Goal: Task Accomplishment & Management: Manage account settings

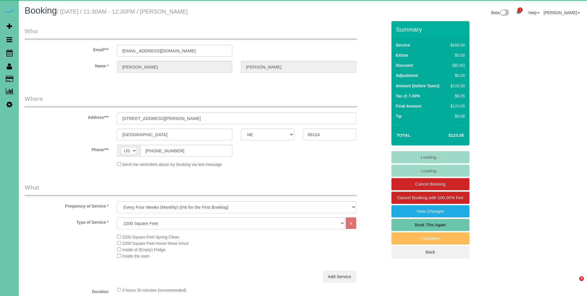
select select "NE"
select select "object:743"
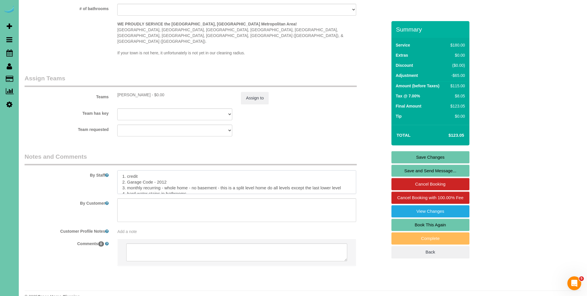
drag, startPoint x: 120, startPoint y: 167, endPoint x: 144, endPoint y: 166, distance: 24.6
click at [120, 170] on textarea at bounding box center [236, 182] width 239 height 24
type textarea "**client will have a blinds service they will stay out of your way** 1. credit …"
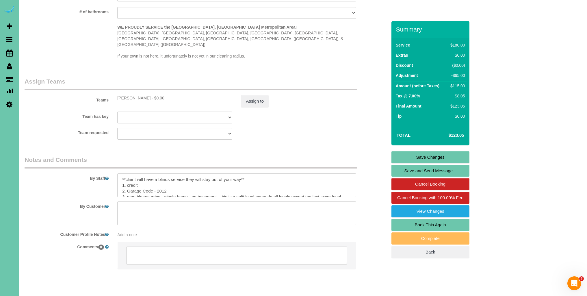
click at [437, 156] on link "Save Changes" at bounding box center [430, 157] width 78 height 12
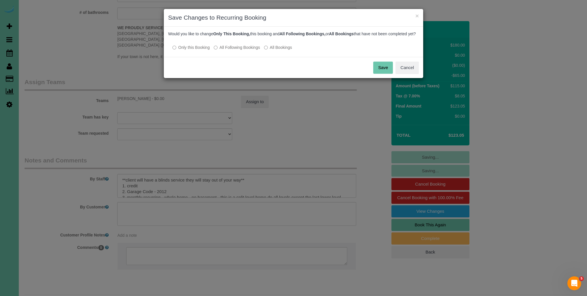
click at [386, 74] on button "Save" at bounding box center [383, 68] width 20 height 12
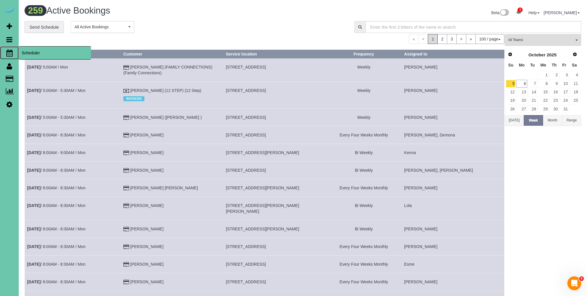
click at [11, 51] on icon at bounding box center [9, 52] width 6 height 7
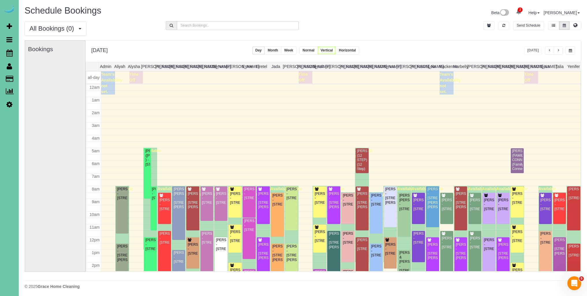
scroll to position [77, 0]
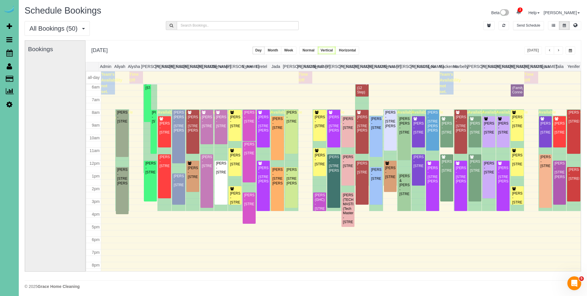
click at [515, 90] on td at bounding box center [517, 82] width 127 height 23
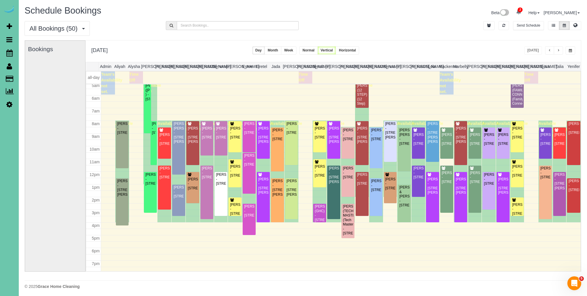
scroll to position [59, 0]
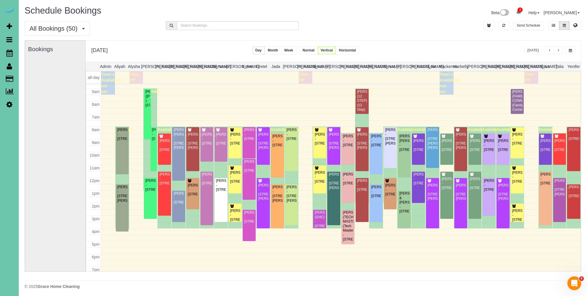
click at [570, 51] on span "button" at bounding box center [570, 50] width 3 height 3
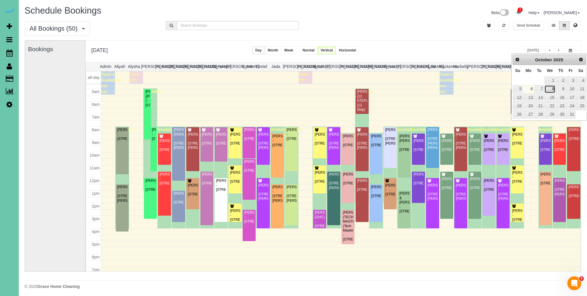
click at [549, 88] on link "8" at bounding box center [550, 89] width 11 height 8
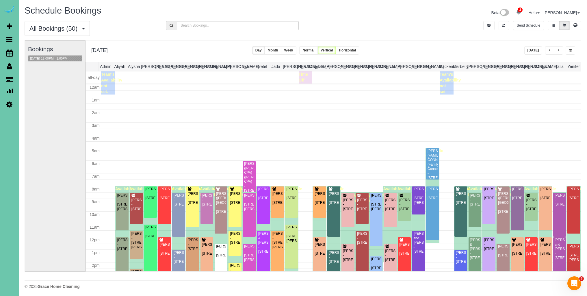
scroll to position [77, 0]
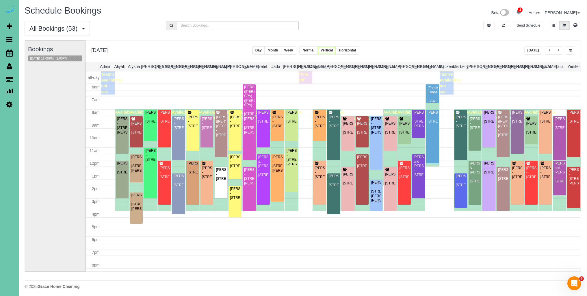
click at [432, 94] on div "LYNNSEY LINN (FAMILY CONNECTIONS) (Family Connections) - 1720 N 16th Street; Su…" at bounding box center [432, 87] width 11 height 31
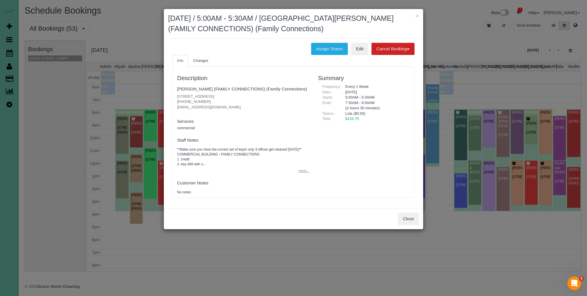
click at [302, 172] on button "more..." at bounding box center [302, 171] width 14 height 8
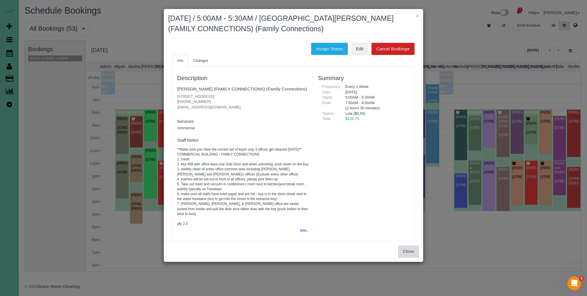
click at [408, 250] on button "Close" at bounding box center [408, 251] width 21 height 12
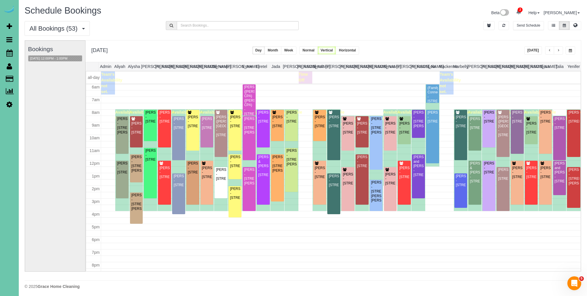
click at [570, 48] on button "button" at bounding box center [571, 50] width 10 height 8
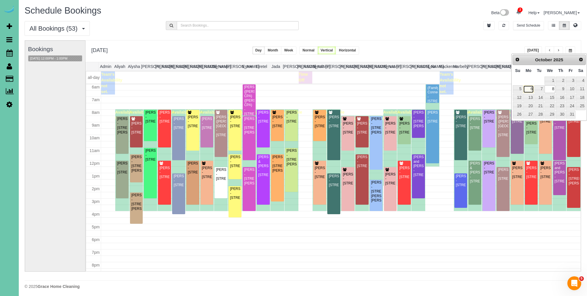
click at [526, 88] on link "6" at bounding box center [528, 89] width 11 height 8
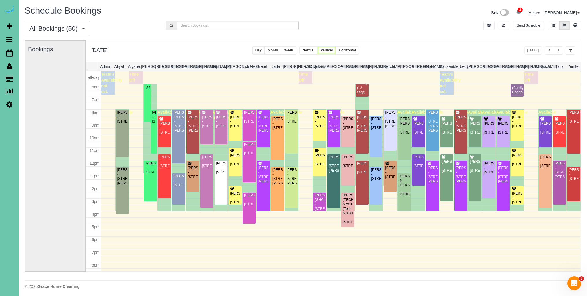
click at [520, 92] on td at bounding box center [517, 82] width 127 height 23
click at [518, 92] on td at bounding box center [517, 82] width 127 height 23
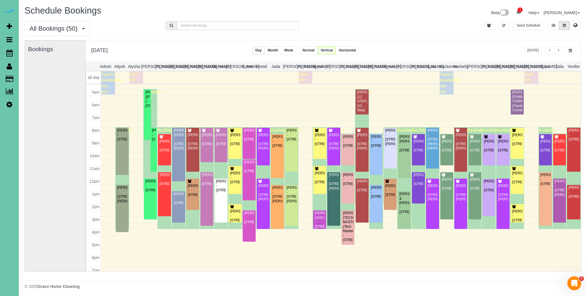
scroll to position [53, 0]
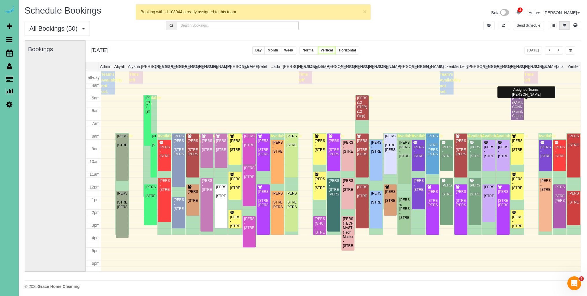
click at [517, 103] on div "LYNNSEY LINN (FAMILY CONNECTIONS) (Family Connections) - 1720 N 16th Street; Su…" at bounding box center [517, 111] width 11 height 31
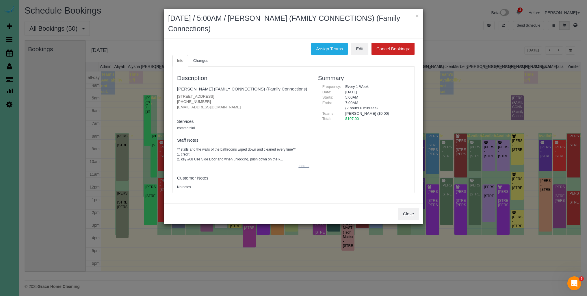
click at [304, 170] on button "more..." at bounding box center [302, 166] width 14 height 8
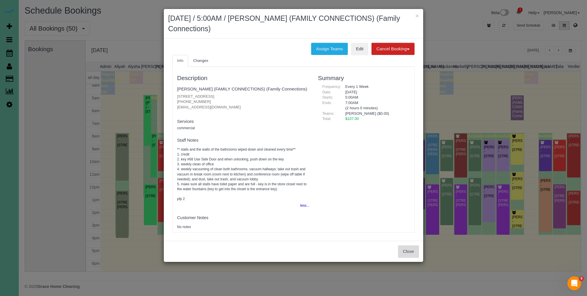
click at [409, 248] on button "Close" at bounding box center [408, 251] width 21 height 12
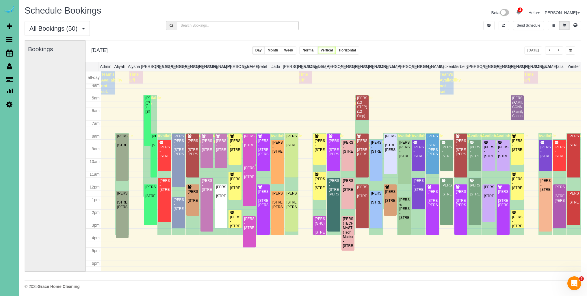
click at [571, 50] on span "button" at bounding box center [570, 50] width 3 height 3
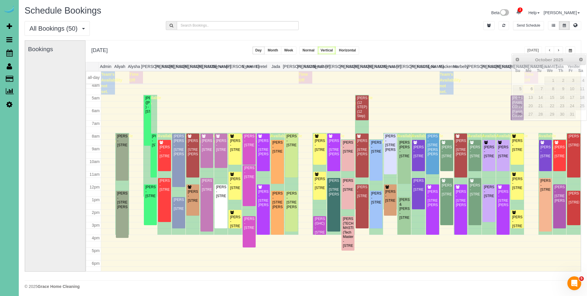
scroll to position [0, 0]
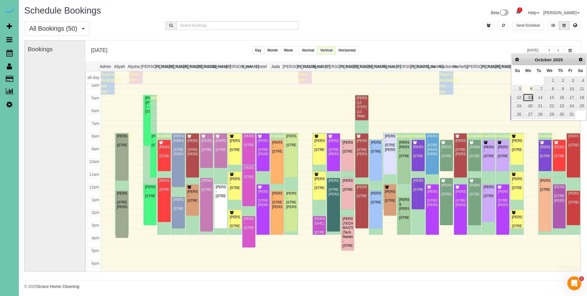
click at [532, 100] on link "13" at bounding box center [528, 98] width 11 height 8
type input "**********"
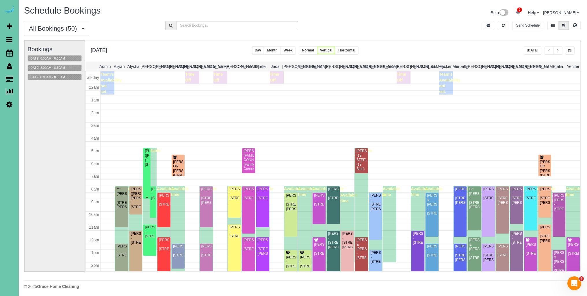
scroll to position [77, 0]
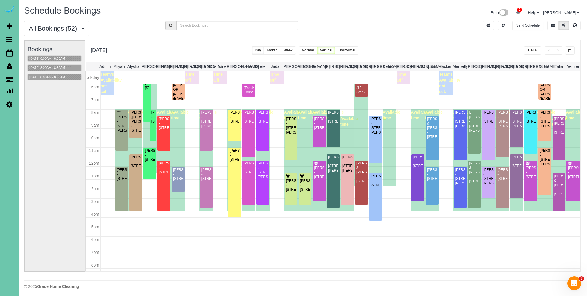
click at [250, 89] on td at bounding box center [270, 82] width 339 height 23
click at [249, 89] on td at bounding box center [270, 82] width 339 height 23
click at [251, 92] on td at bounding box center [270, 82] width 339 height 23
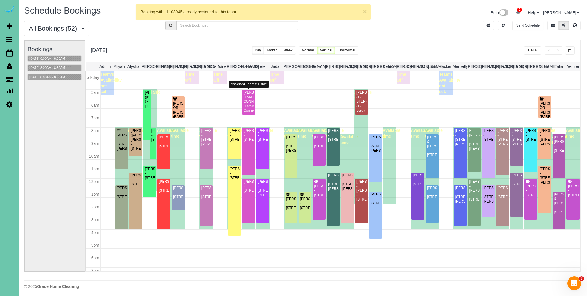
click at [248, 98] on div "LYNNSEY LINN (FAMILY CONNECTIONS) (Family Connections) - 1720 N 16th Street; Su…" at bounding box center [248, 105] width 11 height 31
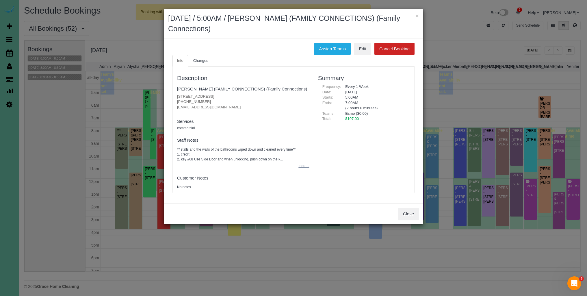
click at [305, 165] on button "more..." at bounding box center [302, 166] width 14 height 8
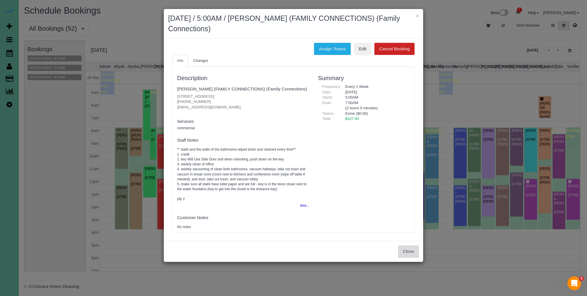
click at [415, 252] on button "Close" at bounding box center [408, 251] width 21 height 12
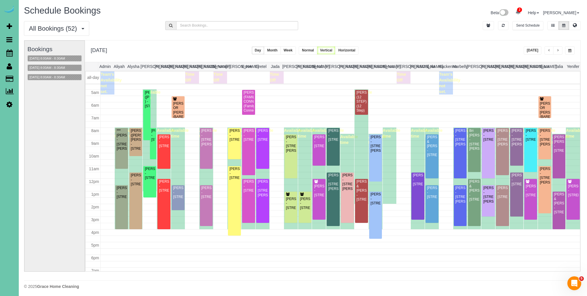
click at [536, 50] on button "Today" at bounding box center [533, 50] width 18 height 8
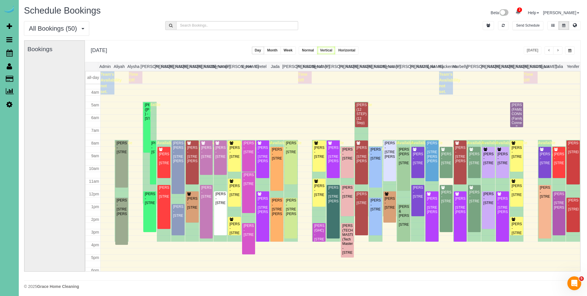
scroll to position [45, 0]
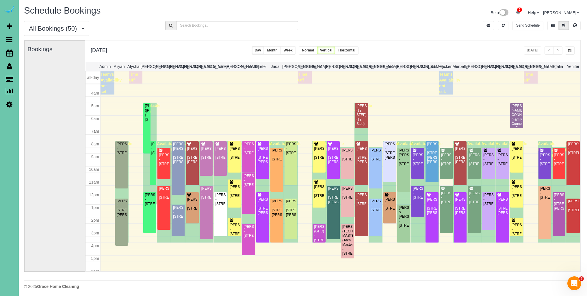
click at [518, 119] on div "LYNNSEY LINN (FAMILY CONNECTIONS) (Family Connections) - 1720 N 16th Street; Su…" at bounding box center [516, 119] width 11 height 31
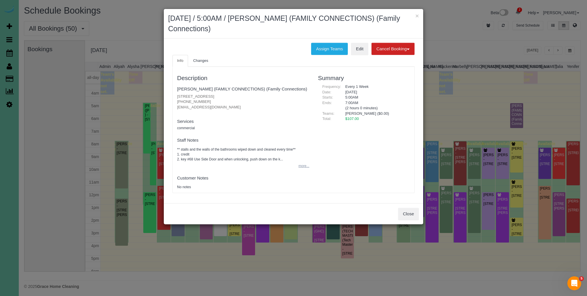
click at [306, 168] on button "more..." at bounding box center [302, 166] width 14 height 8
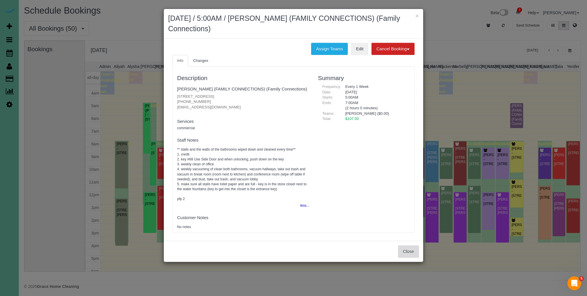
click at [411, 253] on button "Close" at bounding box center [408, 251] width 21 height 12
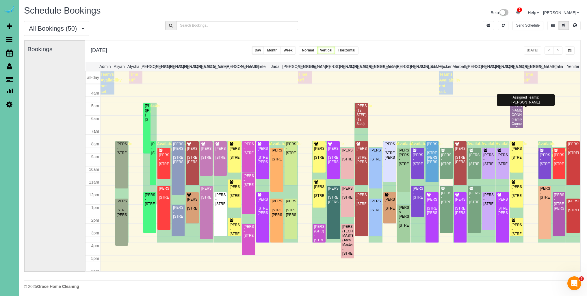
click at [518, 117] on div "LYNNSEY LINN (FAMILY CONNECTIONS) (Family Connections) - 1720 N 16th Street; Su…" at bounding box center [516, 119] width 11 height 31
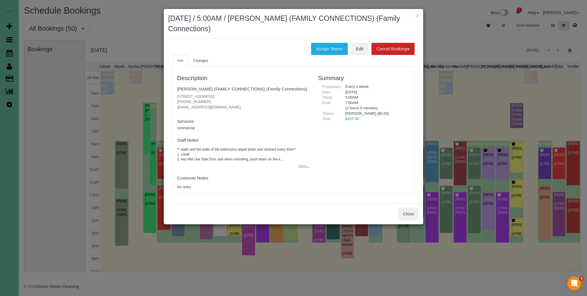
click at [307, 165] on button "more..." at bounding box center [302, 166] width 14 height 8
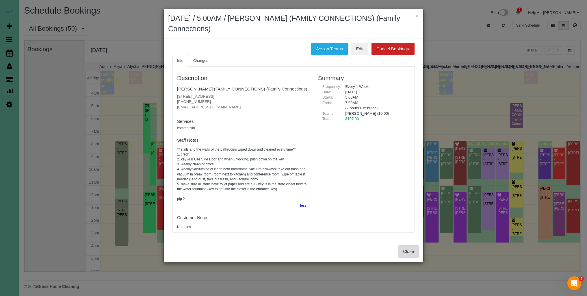
click at [404, 255] on button "Close" at bounding box center [408, 251] width 21 height 12
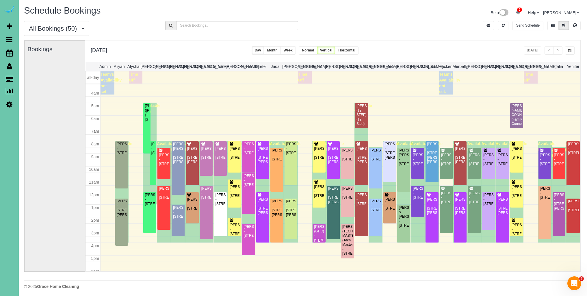
scroll to position [0, 4]
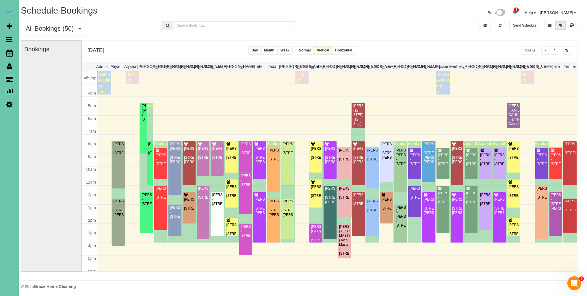
click at [514, 11] on span "2" at bounding box center [516, 10] width 5 height 5
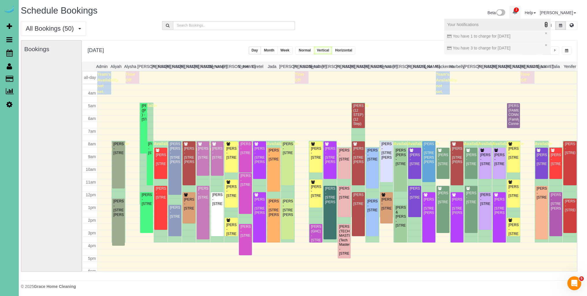
click at [545, 24] on icon at bounding box center [546, 25] width 3 height 4
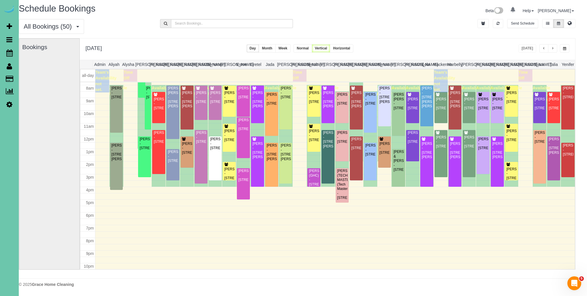
scroll to position [2, 7]
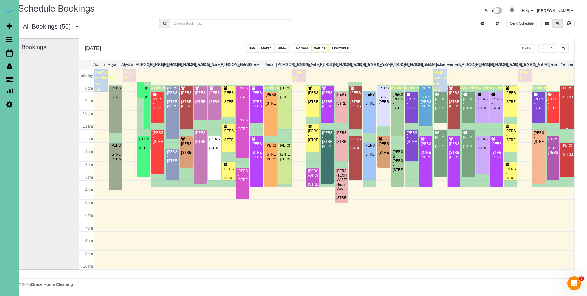
click at [570, 99] on div "Carly Pentzien - 3615 S 102nd Street, Omaha, NE 68124" at bounding box center [567, 92] width 11 height 13
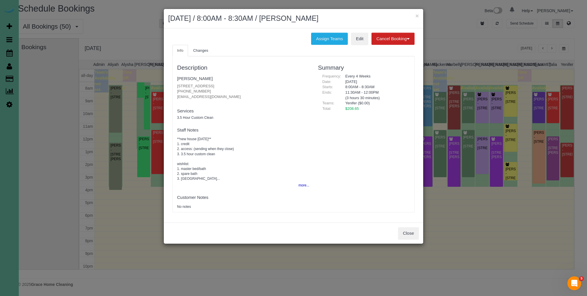
click at [570, 101] on body "× October 06, 2025 / 8:00AM - 8:30AM / Carly Pentzien Assign Teams Edit Cancel …" at bounding box center [286, 146] width 587 height 296
click at [301, 185] on button "more..." at bounding box center [302, 185] width 14 height 8
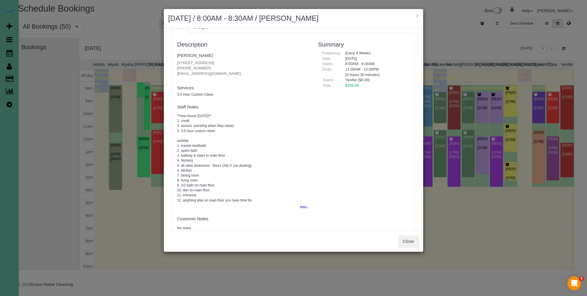
scroll to position [27, 0]
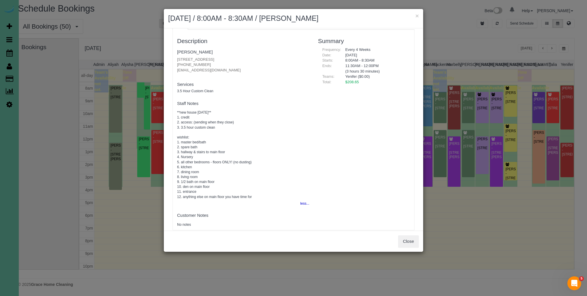
drag, startPoint x: 209, startPoint y: 65, endPoint x: 169, endPoint y: 62, distance: 40.3
click at [169, 62] on div "Info Changes Description Carly Pentzien 3615 S 102nd Street, Omaha, NE 68124 (4…" at bounding box center [293, 127] width 251 height 218
copy p "(402) 612-9121"
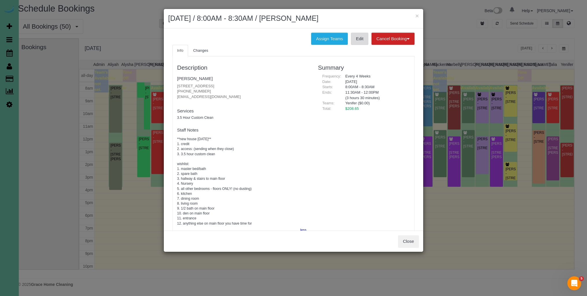
click at [360, 36] on link "Edit" at bounding box center [359, 39] width 17 height 12
click at [409, 239] on button "Close" at bounding box center [408, 241] width 21 height 12
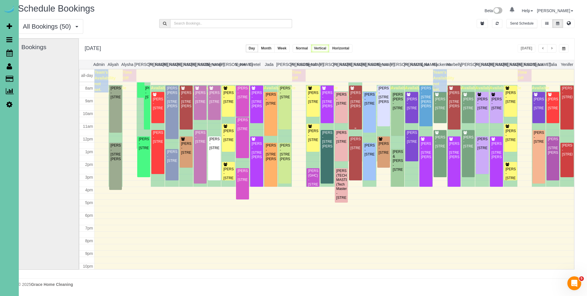
click at [353, 102] on div "Shaina Hardesty - 15811 Burt St, Omaha, NE 68118" at bounding box center [355, 100] width 11 height 18
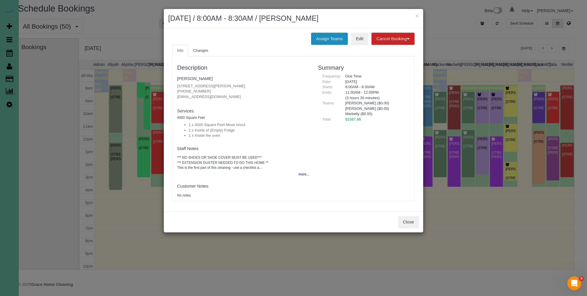
click at [333, 39] on button "Assign Teams" at bounding box center [329, 39] width 37 height 12
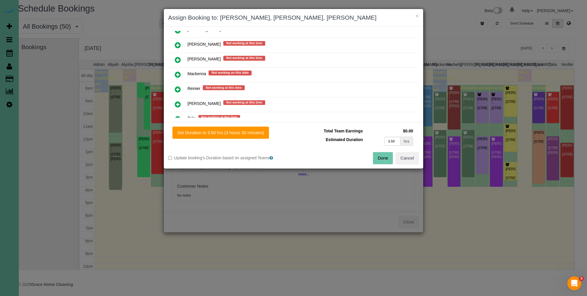
scroll to position [257, 0]
click at [178, 85] on icon at bounding box center [178, 88] width 6 height 7
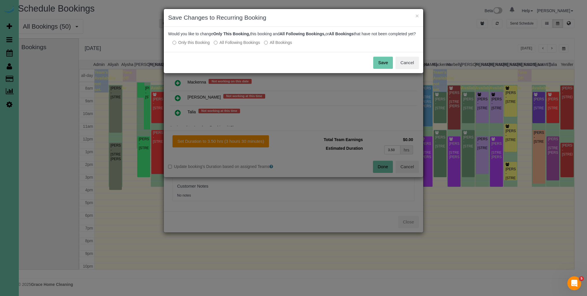
click at [387, 68] on button "Save" at bounding box center [383, 63] width 20 height 12
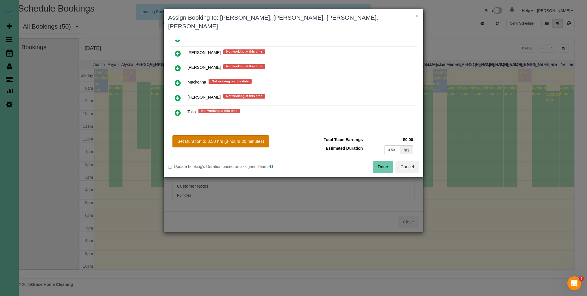
click at [248, 135] on button "Set Duration to 3.50 hrs (3 hours 30 minutes)" at bounding box center [220, 141] width 96 height 12
type input "3.50"
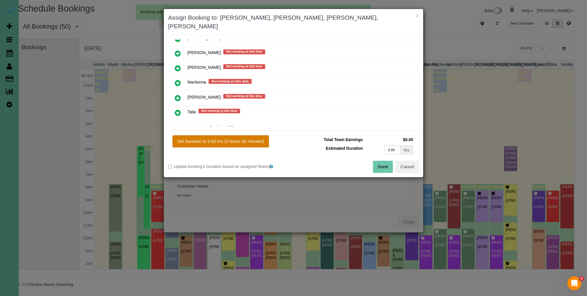
scroll to position [99, 0]
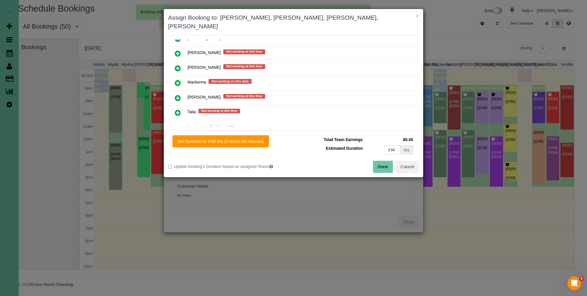
click at [383, 161] on button "Done" at bounding box center [383, 167] width 20 height 12
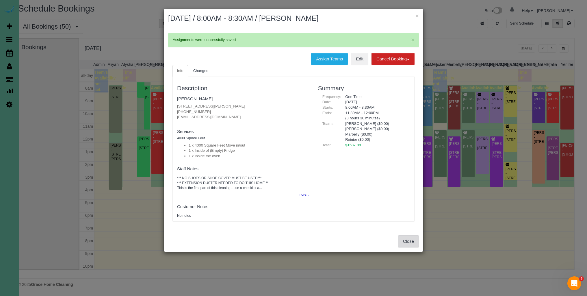
click at [409, 240] on button "Close" at bounding box center [408, 241] width 21 height 12
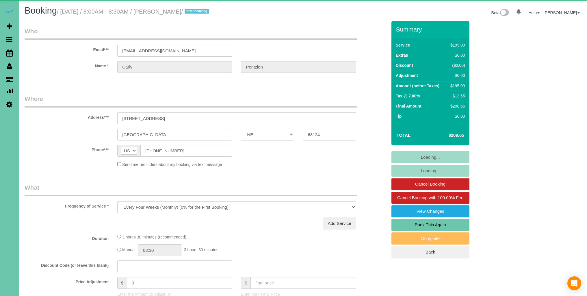
select select "NE"
select select "object:644"
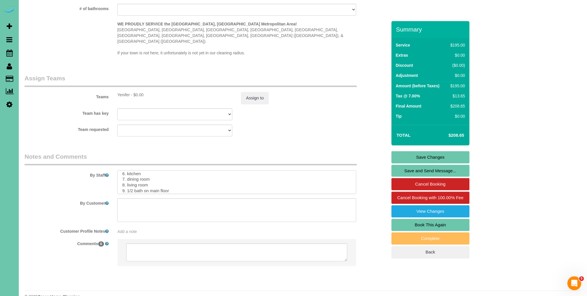
scroll to position [67, 0]
drag, startPoint x: 195, startPoint y: 176, endPoint x: 150, endPoint y: 166, distance: 46.7
click at [130, 170] on textarea at bounding box center [236, 182] width 239 height 24
click at [202, 170] on textarea at bounding box center [236, 182] width 239 height 24
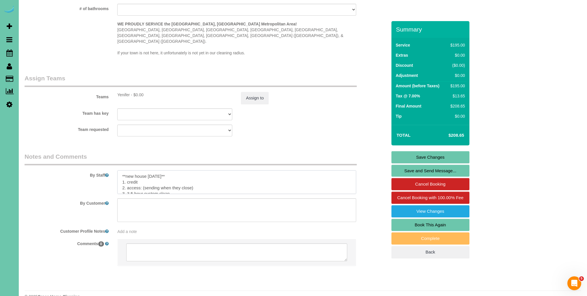
drag, startPoint x: 127, startPoint y: 176, endPoint x: 193, endPoint y: 174, distance: 66.5
click at [193, 174] on textarea at bounding box center [236, 182] width 239 height 24
type textarea "**new house today** 1. credit 2. Garage code 0621 3. 3.5 hour custom clean wish…"
click at [416, 160] on link "Save Changes" at bounding box center [430, 157] width 78 height 12
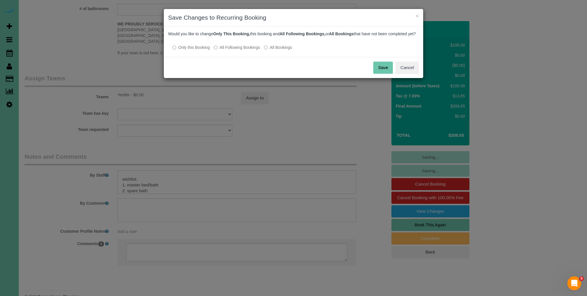
click at [378, 70] on button "Save" at bounding box center [383, 68] width 20 height 12
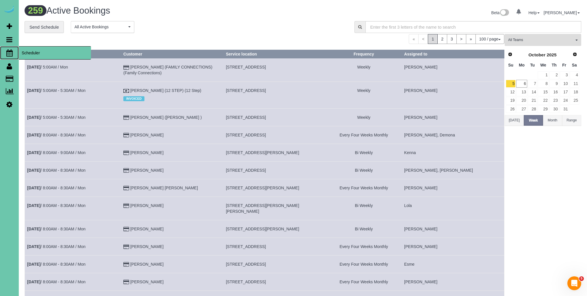
click at [6, 51] on icon at bounding box center [9, 52] width 6 height 7
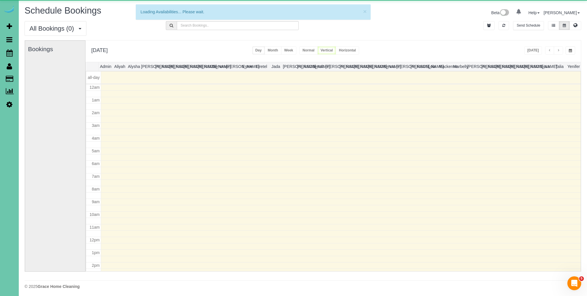
scroll to position [77, 0]
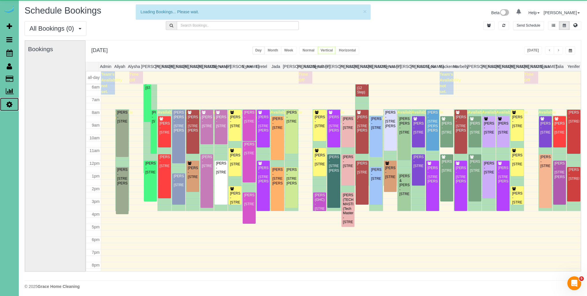
click at [9, 102] on icon at bounding box center [9, 104] width 6 height 7
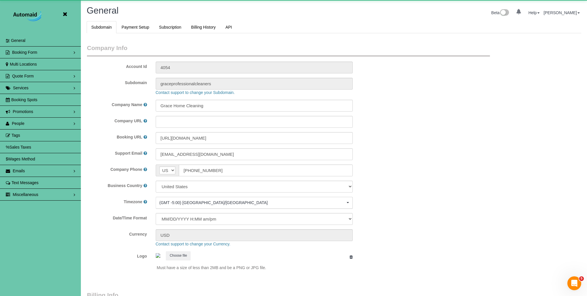
scroll to position [1219, 587]
select select "5796"
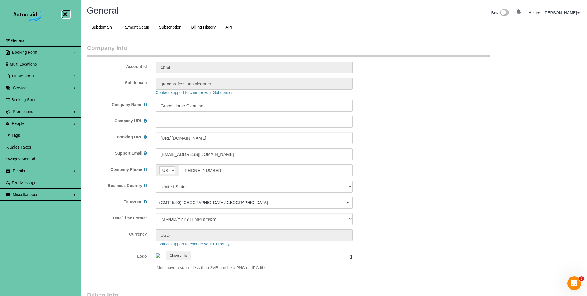
click at [64, 14] on icon at bounding box center [64, 14] width 7 height 7
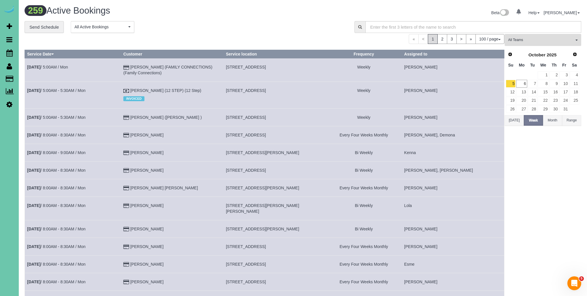
scroll to position [1915, 587]
click at [10, 51] on icon at bounding box center [9, 52] width 6 height 7
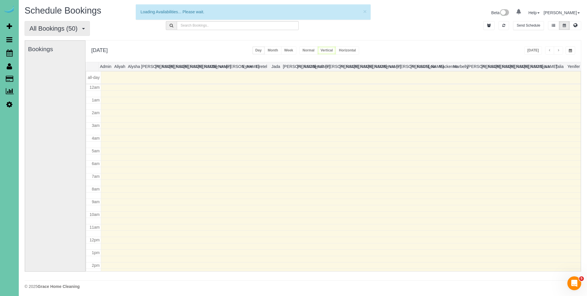
scroll to position [77, 0]
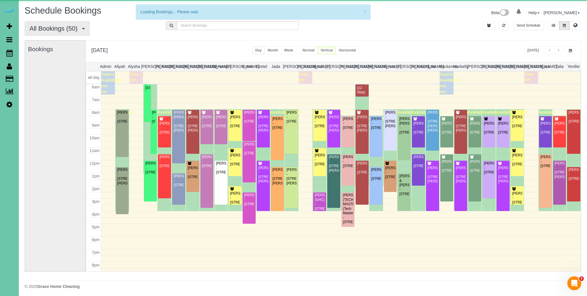
click at [48, 27] on span "All Bookings (50)" at bounding box center [54, 28] width 51 height 7
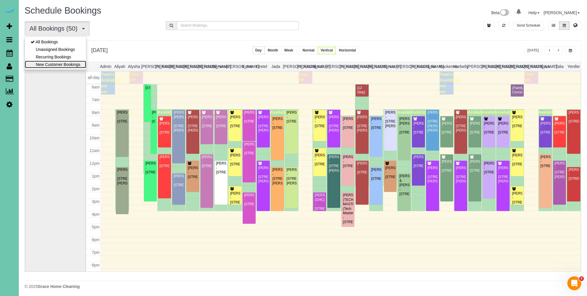
click at [49, 63] on link "New Customer Bookings" at bounding box center [55, 65] width 61 height 8
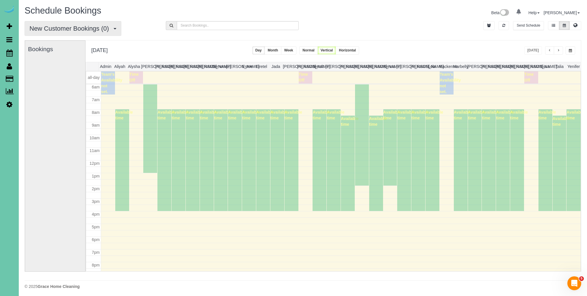
click at [93, 31] on button "New Customer Bookings (0)" at bounding box center [73, 28] width 97 height 15
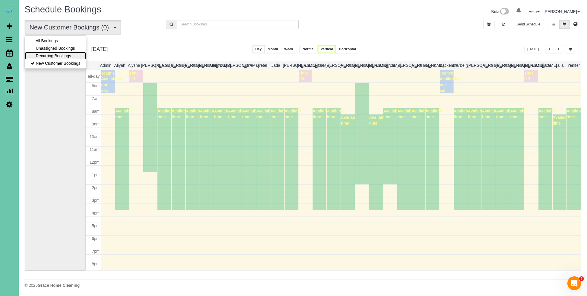
click at [72, 57] on link "Recurring Bookings" at bounding box center [55, 56] width 61 height 8
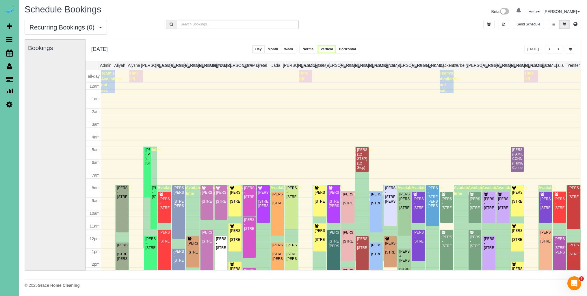
scroll to position [77, 0]
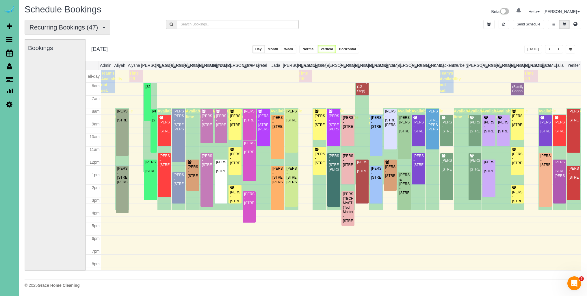
click at [79, 29] on span "Recurring Bookings (47)" at bounding box center [64, 27] width 71 height 7
click at [73, 41] on link "All Bookings" at bounding box center [55, 41] width 61 height 8
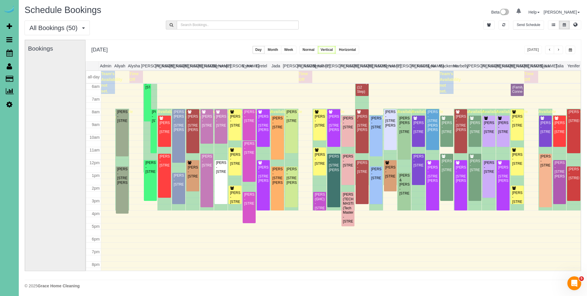
scroll to position [0, 0]
click at [434, 182] on div "Shaina Hardesty - 15811 Burt St, Omaha, NE 68118" at bounding box center [432, 175] width 11 height 18
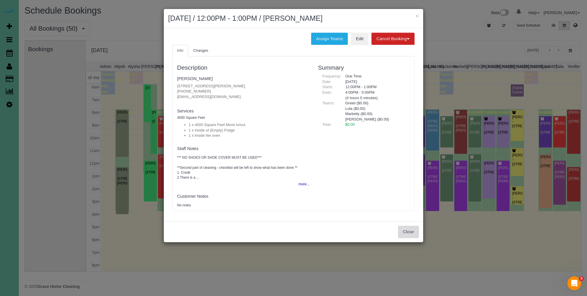
click at [418, 231] on button "Close" at bounding box center [408, 232] width 21 height 12
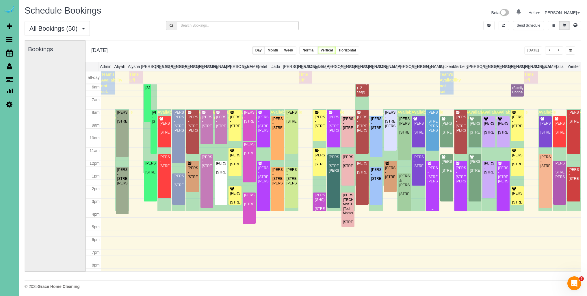
click at [437, 184] on div "Shaina Hardesty - 15811 Burt St, Omaha, NE 68118" at bounding box center [432, 175] width 11 height 18
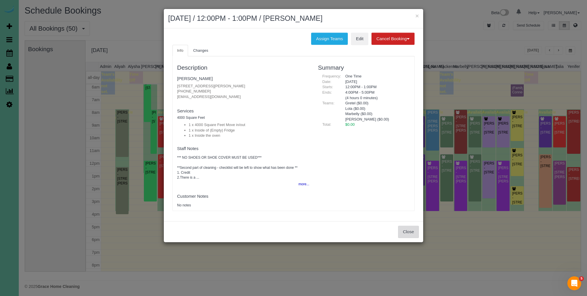
click at [409, 231] on button "Close" at bounding box center [408, 232] width 21 height 12
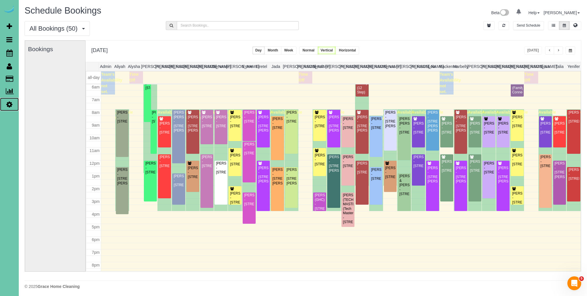
click at [9, 105] on icon at bounding box center [9, 104] width 6 height 7
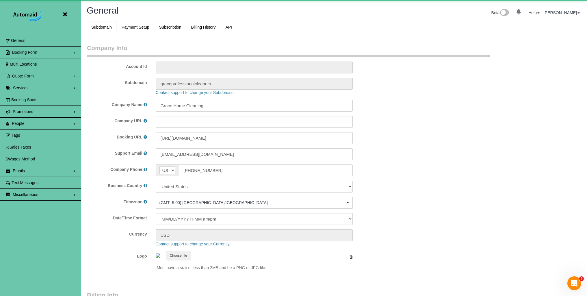
scroll to position [1219, 587]
select select "5796"
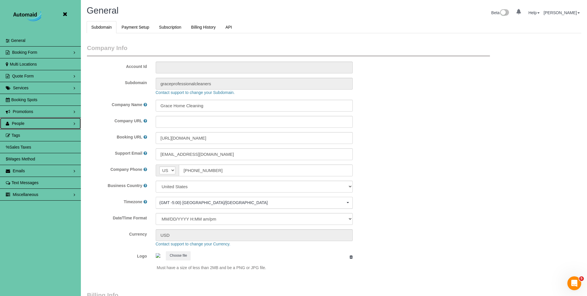
click at [37, 124] on link "People" at bounding box center [40, 124] width 81 height 12
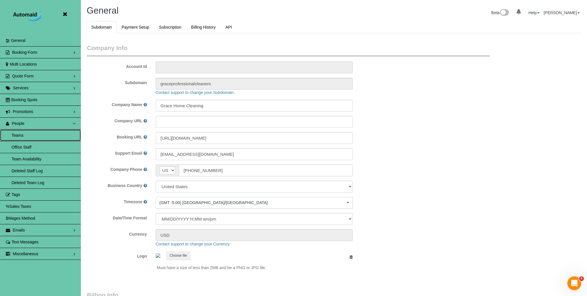
click at [23, 135] on link "Teams" at bounding box center [40, 135] width 81 height 12
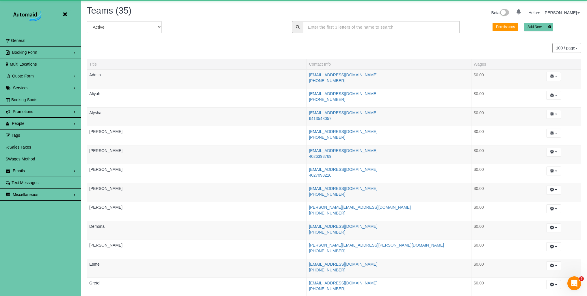
scroll to position [773, 587]
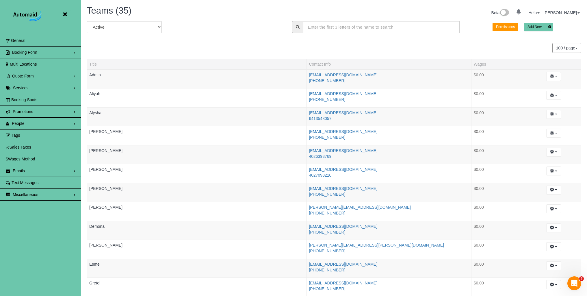
click at [550, 26] on icon at bounding box center [550, 27] width 6 height 8
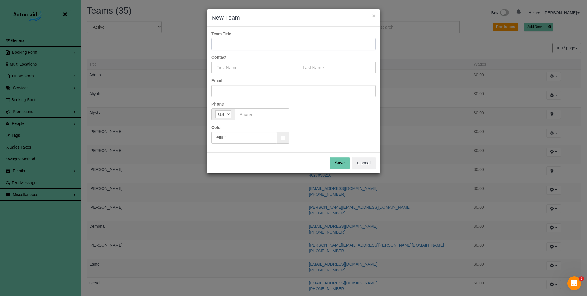
click at [310, 47] on input "text" at bounding box center [293, 44] width 164 height 12
type input "Delani"
click at [271, 65] on input "text" at bounding box center [250, 68] width 78 height 12
type input "Denali"
click at [315, 69] on input "text" at bounding box center [337, 68] width 78 height 12
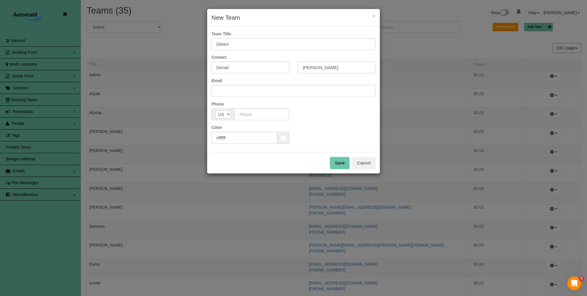
type input "Graham"
click at [302, 88] on input "text" at bounding box center [293, 91] width 164 height 12
type input "grahamdenalie"
click at [263, 157] on div "Save Cancel" at bounding box center [293, 162] width 173 height 21
click at [269, 47] on input "Delani" at bounding box center [293, 44] width 164 height 12
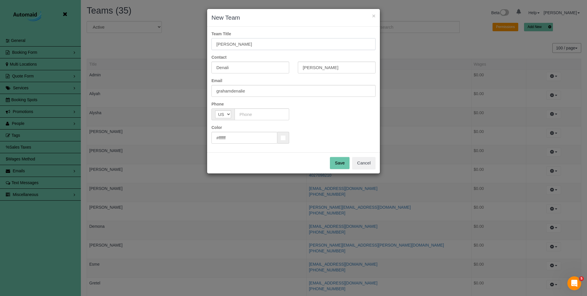
type input "Delanie"
click at [250, 92] on input "grahamdenalie" at bounding box center [293, 91] width 164 height 12
type input "grahamdenalie@gmail.com"
click at [272, 116] on input "text" at bounding box center [262, 114] width 55 height 12
type input "(402) 804-0556"
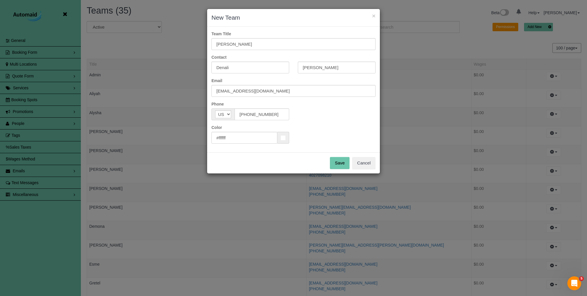
click at [283, 136] on icon at bounding box center [283, 137] width 5 height 5
click at [313, 103] on colorpicker-hue at bounding box center [312, 106] width 4 height 29
click at [302, 99] on colorpicker-saturation at bounding box center [294, 106] width 29 height 29
drag, startPoint x: 302, startPoint y: 99, endPoint x: 309, endPoint y: 108, distance: 11.5
click at [308, 107] on icon at bounding box center [307, 106] width 2 height 2
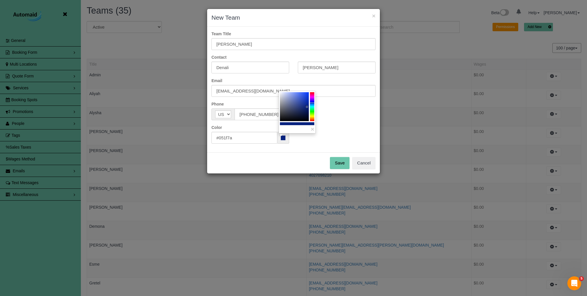
type input "#011b78"
click at [340, 164] on button "Save" at bounding box center [340, 163] width 20 height 12
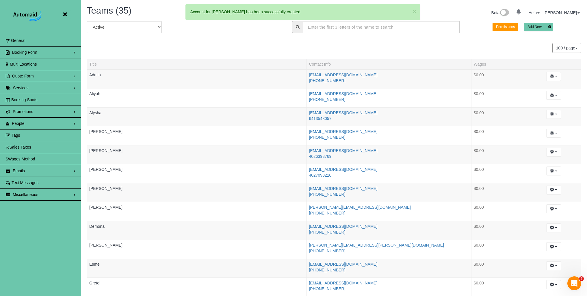
scroll to position [336, 587]
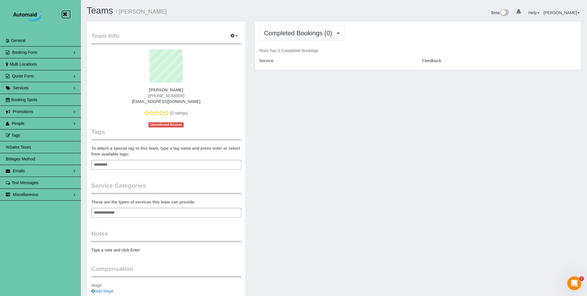
click at [66, 15] on icon at bounding box center [64, 14] width 7 height 7
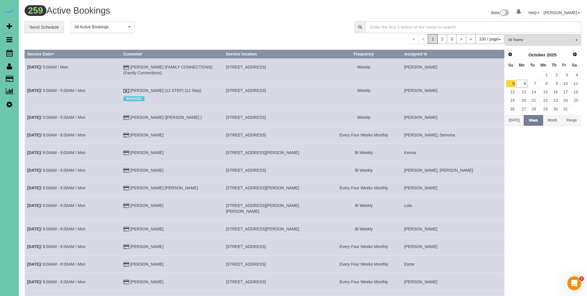
scroll to position [1915, 587]
click at [11, 53] on icon at bounding box center [9, 52] width 6 height 7
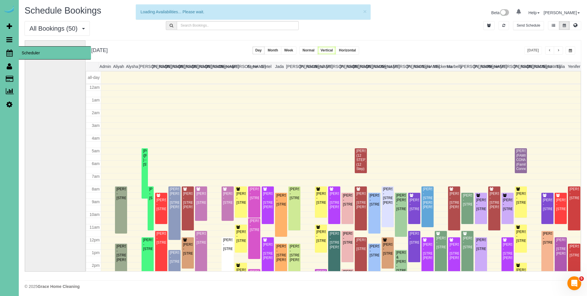
scroll to position [77, 0]
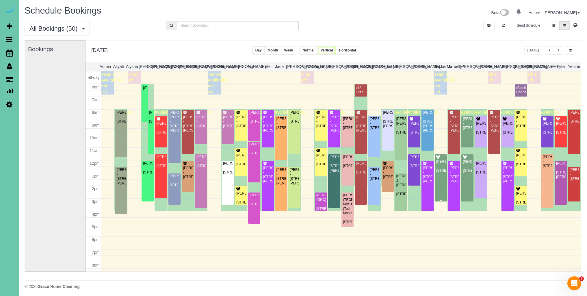
click at [444, 173] on div "Cole Anderson - 517 S 118th St, Omaha, NE 68154" at bounding box center [441, 165] width 10 height 13
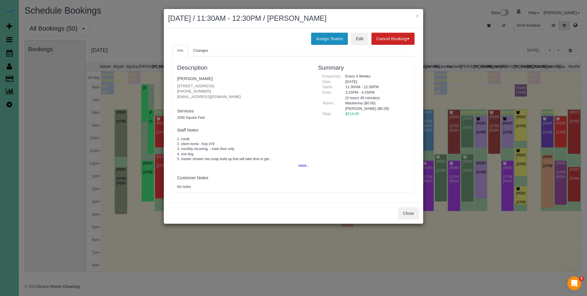
click at [319, 41] on button "Assign Teams" at bounding box center [329, 39] width 37 height 12
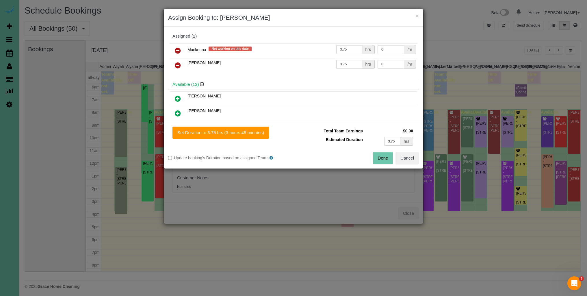
click at [180, 51] on icon at bounding box center [178, 50] width 6 height 7
click at [381, 157] on button "Done" at bounding box center [383, 158] width 20 height 12
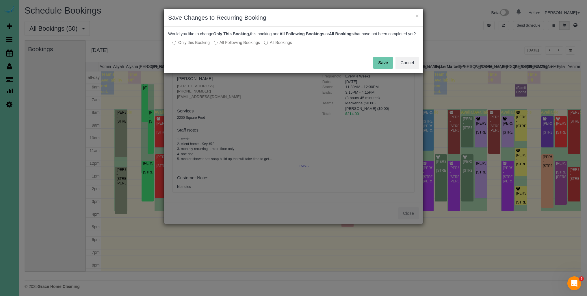
click at [382, 69] on button "Save" at bounding box center [383, 63] width 20 height 12
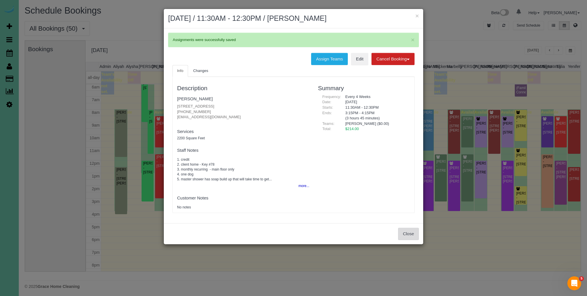
click at [413, 239] on button "Close" at bounding box center [408, 234] width 21 height 12
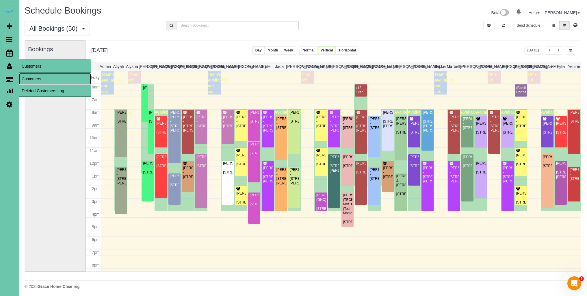
click at [37, 77] on link "Customers" at bounding box center [55, 79] width 72 height 12
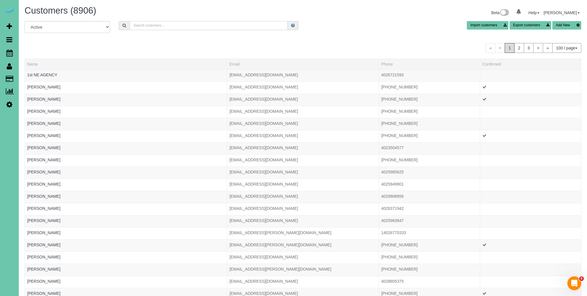
click at [231, 23] on input "text" at bounding box center [209, 25] width 158 height 9
type input "kevin smith"
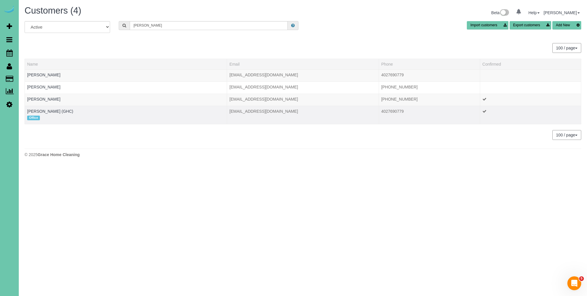
click at [59, 115] on div "Office" at bounding box center [125, 118] width 197 height 8
click at [57, 110] on link "KEVIN SMITH (GHC)" at bounding box center [50, 111] width 46 height 5
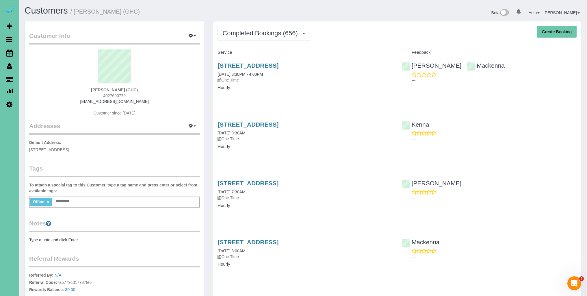
click at [551, 33] on button "Create Booking" at bounding box center [557, 32] width 40 height 12
select select "NE"
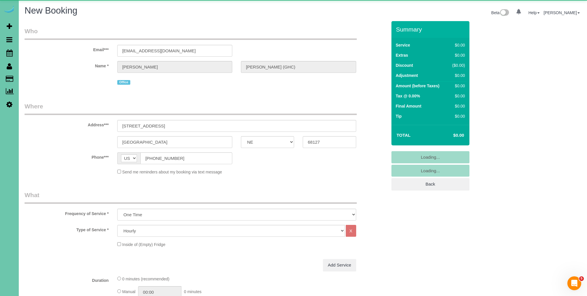
select select "object:12458"
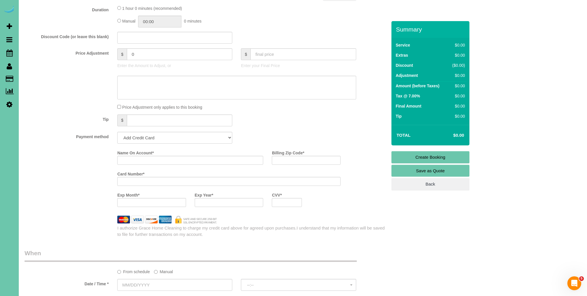
scroll to position [282, 0]
click at [227, 138] on select "Add Credit Card Cash Check Paypal" at bounding box center [174, 137] width 115 height 12
select select "string:check"
click at [117, 131] on select "Add Credit Card Cash Check Paypal" at bounding box center [174, 137] width 115 height 12
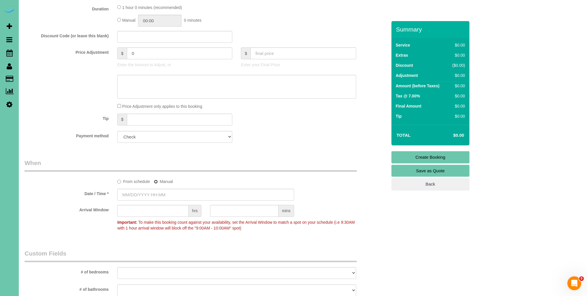
type input "10/06/2025 8:00AM"
click at [254, 210] on input "text" at bounding box center [244, 211] width 68 height 12
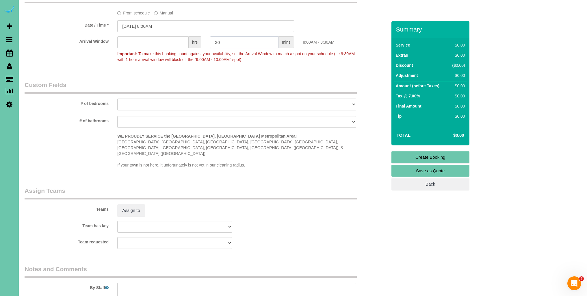
scroll to position [445, 0]
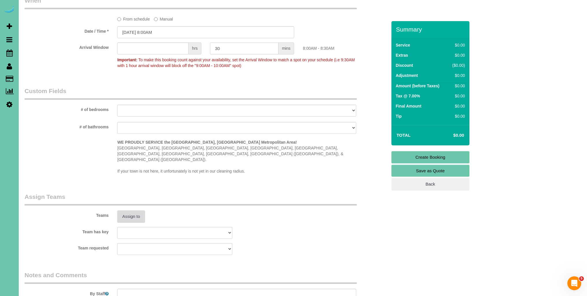
type input "30"
click at [132, 210] on button "Assign to" at bounding box center [131, 216] width 28 height 12
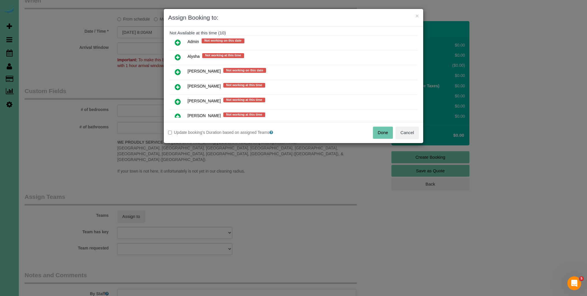
scroll to position [176, 0]
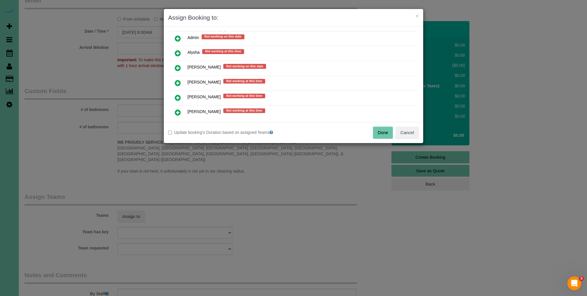
click at [177, 64] on icon at bounding box center [178, 67] width 6 height 7
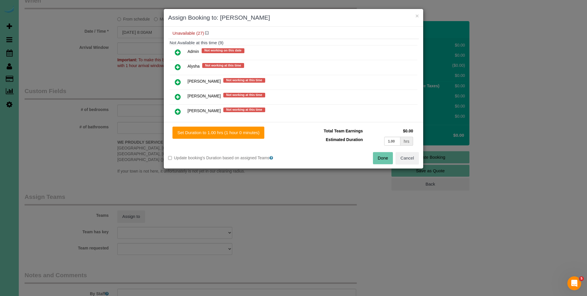
scroll to position [187, 0]
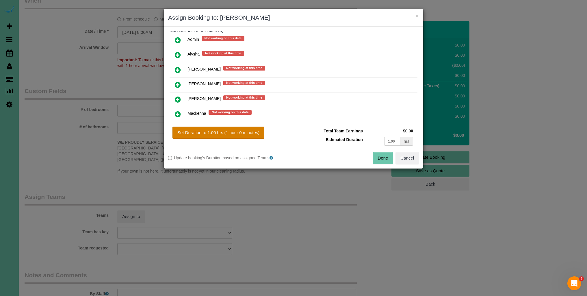
click at [249, 135] on button "Set Duration to 1.00 hrs (1 hour 0 minutes)" at bounding box center [218, 133] width 92 height 12
type input "1.00"
click at [387, 158] on button "Done" at bounding box center [383, 158] width 20 height 12
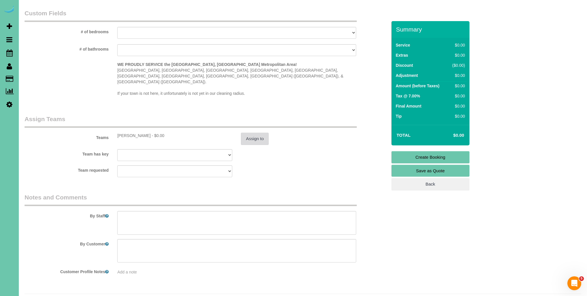
scroll to position [526, 0]
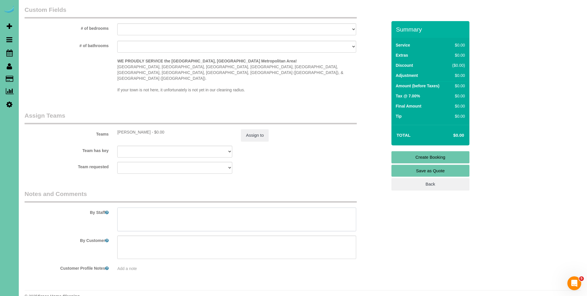
click at [162, 209] on textarea at bounding box center [236, 219] width 239 height 24
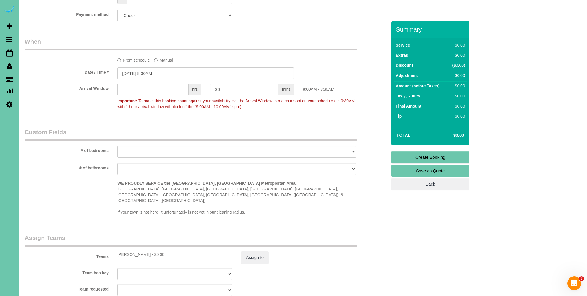
scroll to position [400, 0]
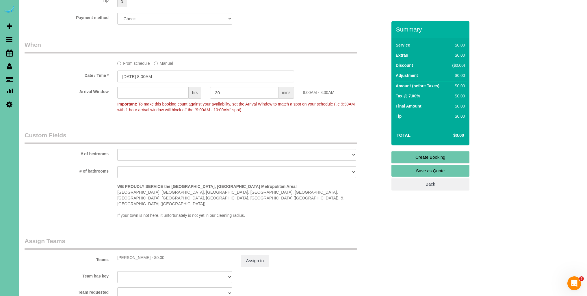
type textarea "1st job/ training"
click at [418, 157] on link "Create Booking" at bounding box center [430, 157] width 78 height 12
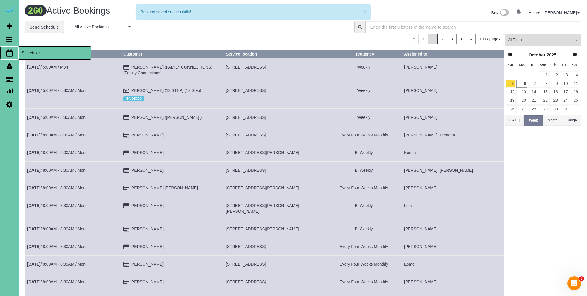
click at [10, 53] on icon at bounding box center [9, 52] width 6 height 7
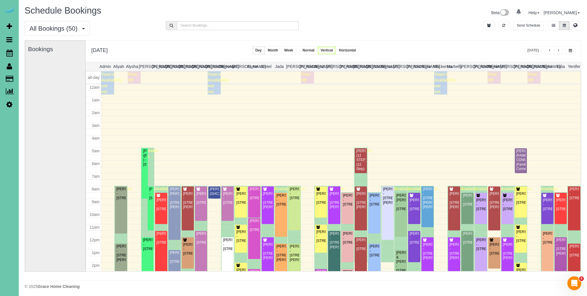
scroll to position [77, 0]
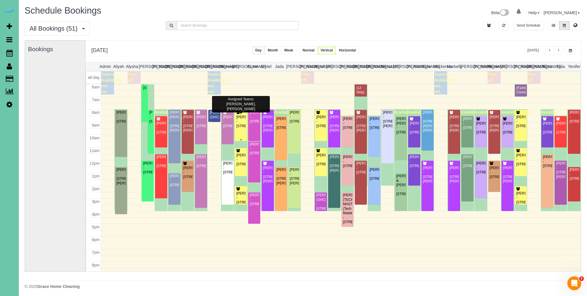
click at [243, 126] on div "Fayth Keldgord - 21303 Walnut St, Elkhorn, NE 68022" at bounding box center [241, 121] width 10 height 13
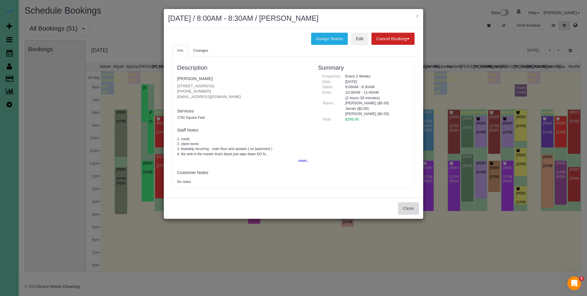
drag, startPoint x: 406, startPoint y: 212, endPoint x: 402, endPoint y: 210, distance: 4.4
click at [406, 212] on button "Close" at bounding box center [408, 208] width 21 height 12
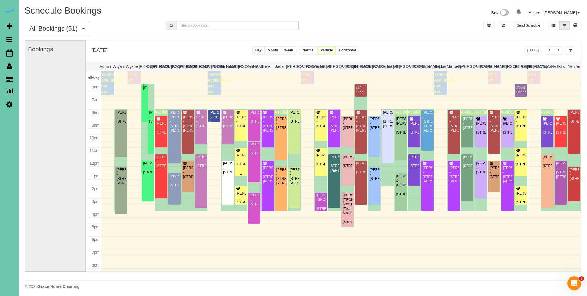
click at [241, 156] on div "Adrian Czapla - 2010 S 182nd Circle, Omaha, NE 68130" at bounding box center [241, 159] width 10 height 13
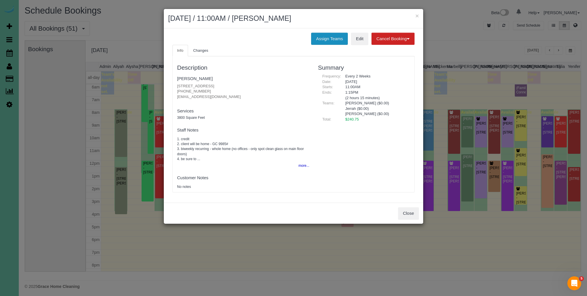
click at [340, 39] on button "Assign Teams" at bounding box center [329, 39] width 37 height 12
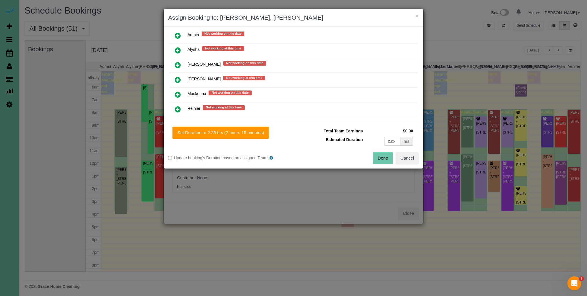
scroll to position [326, 0]
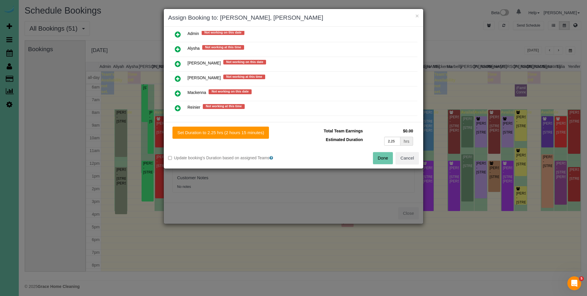
click at [179, 60] on icon at bounding box center [178, 63] width 6 height 7
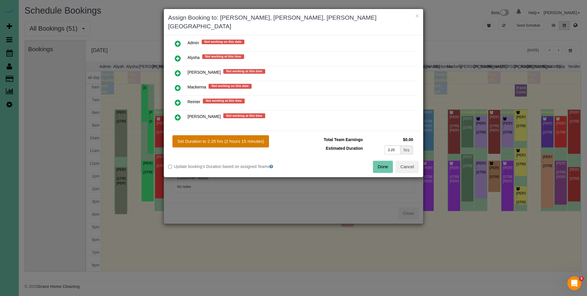
click at [235, 135] on button "Set Duration to 2.25 hrs (2 hours 15 minutes)" at bounding box center [220, 141] width 96 height 12
type input "2.25"
click at [382, 161] on button "Done" at bounding box center [383, 167] width 20 height 12
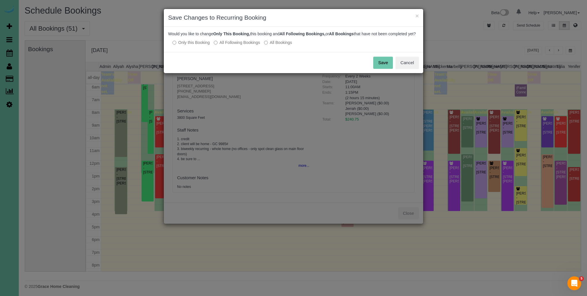
click at [382, 69] on button "Save" at bounding box center [383, 63] width 20 height 12
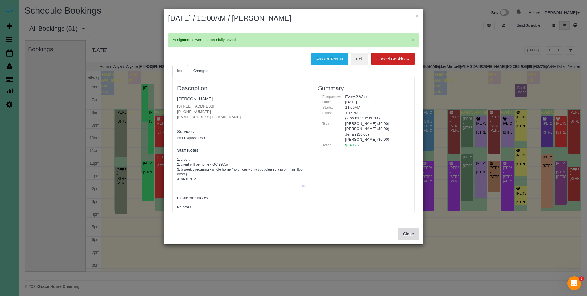
click at [410, 234] on button "Close" at bounding box center [408, 234] width 21 height 12
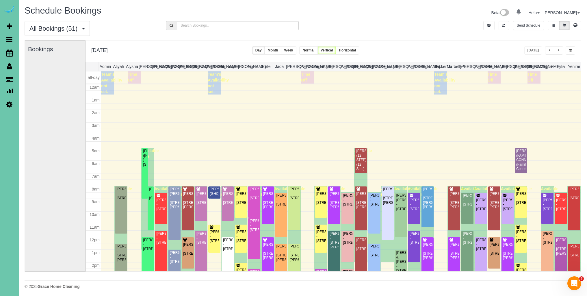
scroll to position [77, 0]
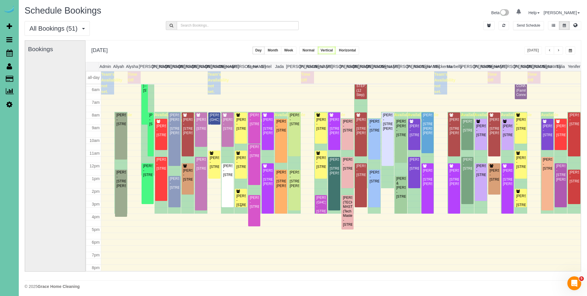
click at [245, 199] on div "Jenny Wavra - 17306 Jefferson Street, Omaha, NE 68135" at bounding box center [241, 200] width 10 height 13
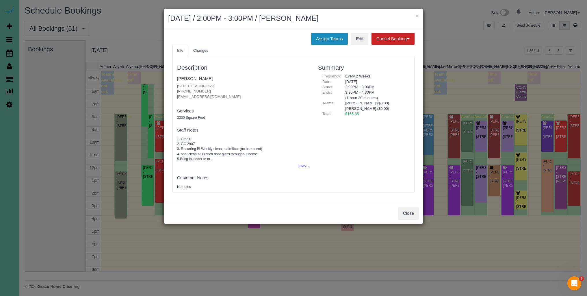
click at [330, 40] on button "Assign Teams" at bounding box center [329, 39] width 37 height 12
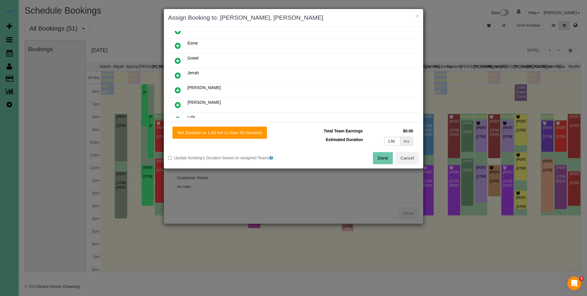
scroll to position [70, 0]
click at [407, 158] on button "Cancel" at bounding box center [407, 158] width 23 height 12
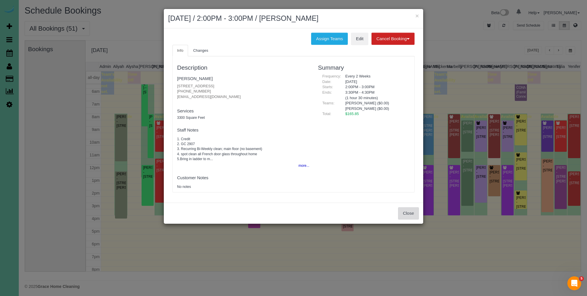
click at [409, 216] on button "Close" at bounding box center [408, 213] width 21 height 12
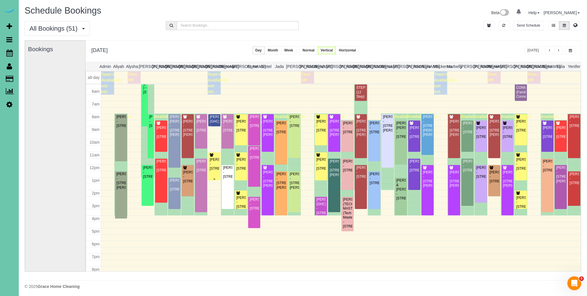
scroll to position [70, 0]
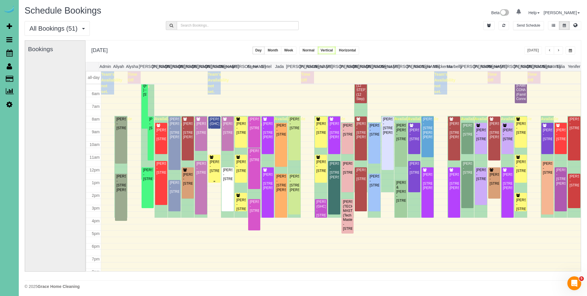
click at [215, 169] on div "Adrian Czapla - 2010 S 182nd Circle, Omaha, NE 68130" at bounding box center [214, 166] width 10 height 13
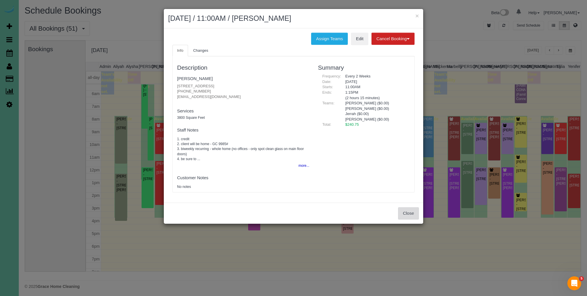
click at [415, 215] on button "Close" at bounding box center [408, 213] width 21 height 12
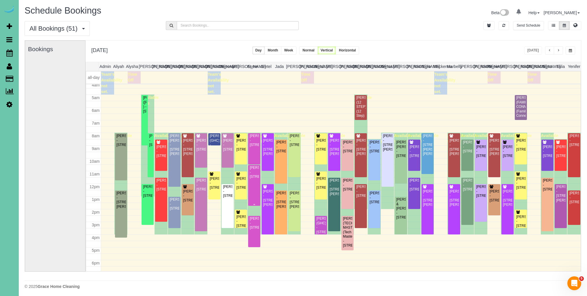
scroll to position [55, 0]
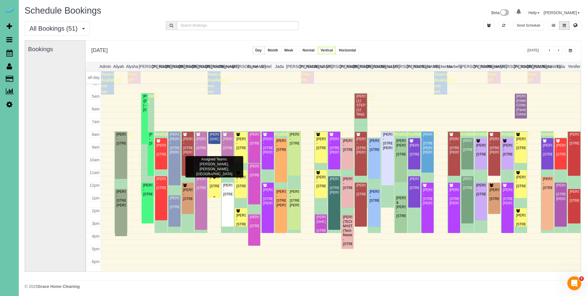
click at [212, 178] on div "Adrian Czapla - 2010 S 182nd Circle, Omaha, NE 68130" at bounding box center [214, 181] width 10 height 13
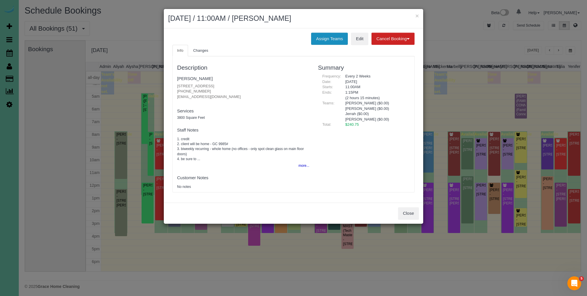
click at [340, 36] on button "Assign Teams" at bounding box center [329, 39] width 37 height 12
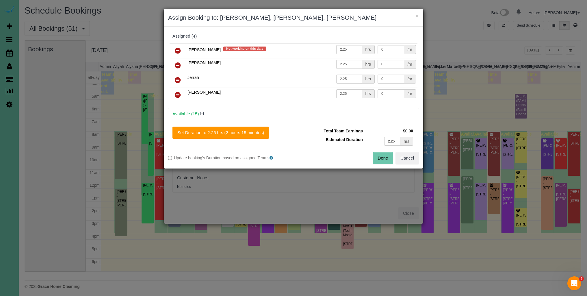
click at [180, 48] on icon at bounding box center [178, 50] width 6 height 7
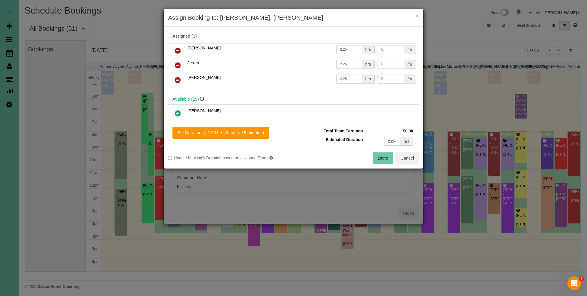
click at [380, 158] on button "Done" at bounding box center [383, 158] width 20 height 12
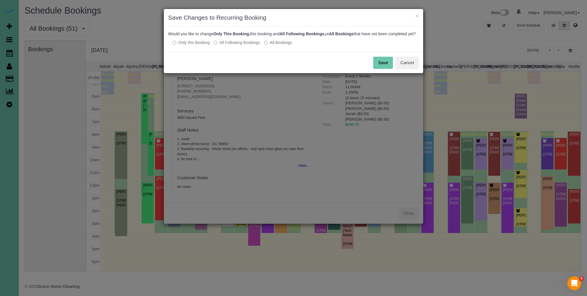
click at [389, 69] on button "Save" at bounding box center [383, 63] width 20 height 12
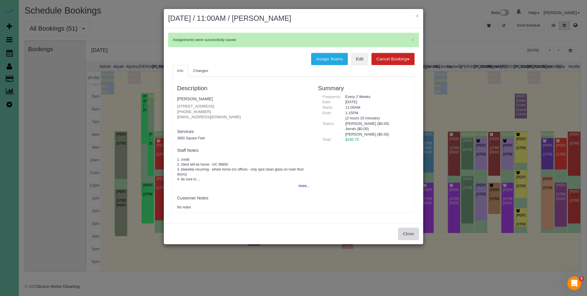
click at [415, 237] on button "Close" at bounding box center [408, 234] width 21 height 12
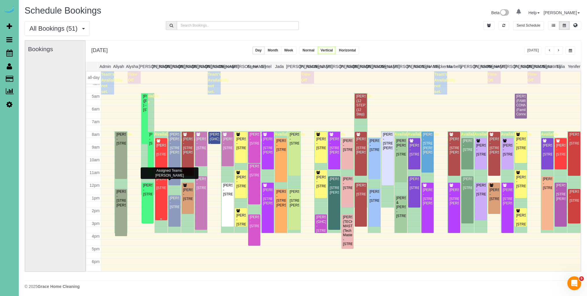
click at [163, 190] on div "Deb Koch - 11714 N 175th Cir, Bennington, NE 68007" at bounding box center [161, 183] width 10 height 13
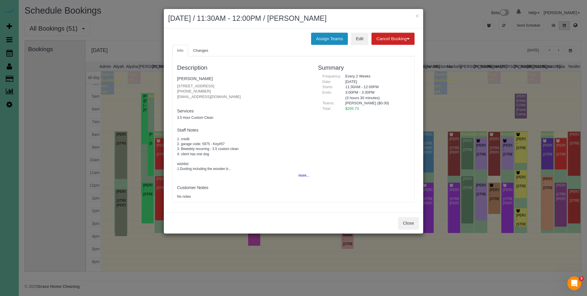
click at [341, 36] on button "Assign Teams" at bounding box center [329, 39] width 37 height 12
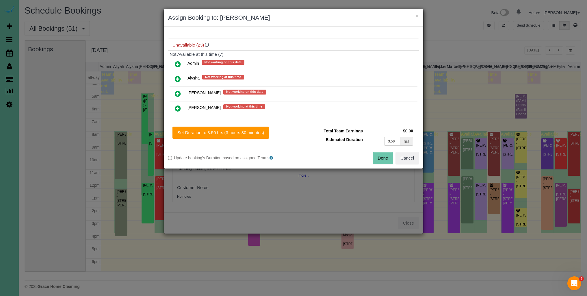
scroll to position [232, 0]
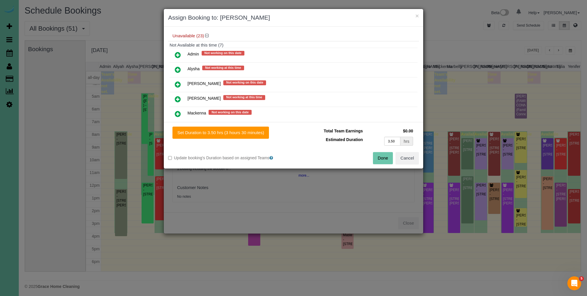
click at [177, 81] on icon at bounding box center [178, 84] width 6 height 7
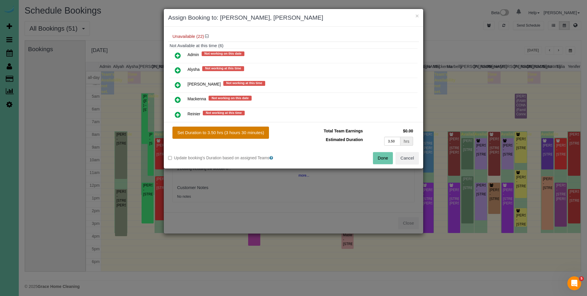
click at [250, 131] on button "Set Duration to 3.50 hrs (3 hours 30 minutes)" at bounding box center [220, 133] width 96 height 12
type input "3.50"
click at [386, 156] on button "Done" at bounding box center [383, 158] width 20 height 12
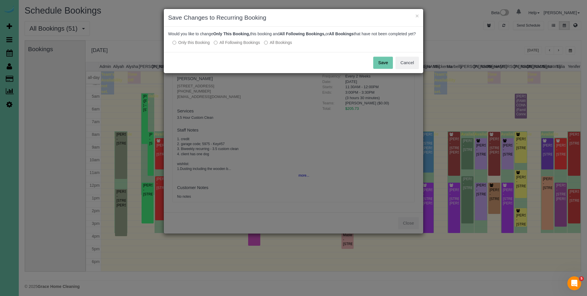
click at [381, 69] on button "Save" at bounding box center [383, 63] width 20 height 12
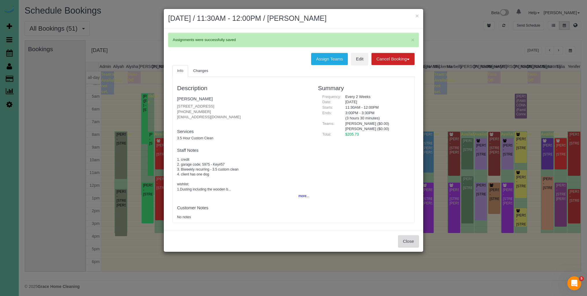
click at [412, 245] on button "Close" at bounding box center [408, 241] width 21 height 12
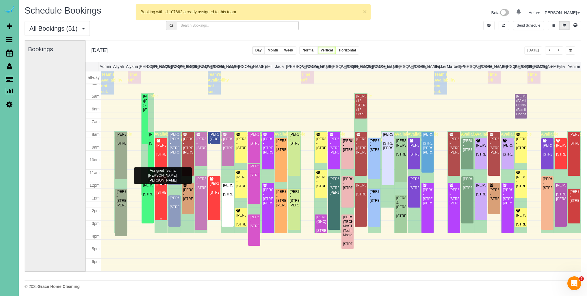
scroll to position [48, 0]
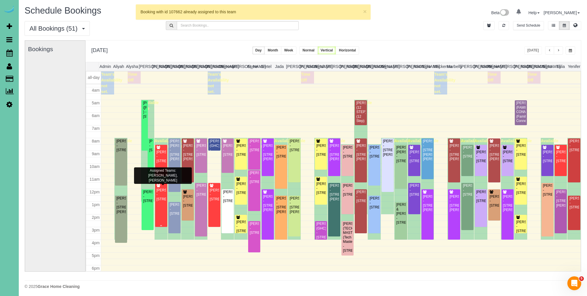
click at [164, 200] on div "Deb Koch - 11714 N 175th Cir, Bennington, NE 68007" at bounding box center [161, 194] width 10 height 13
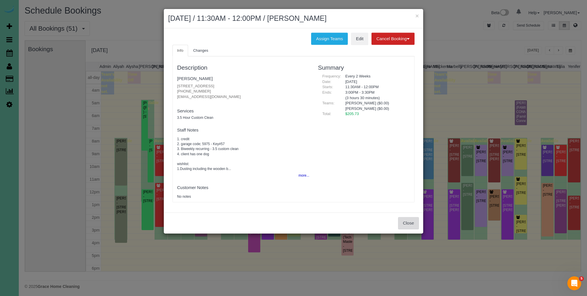
click at [413, 222] on button "Close" at bounding box center [408, 223] width 21 height 12
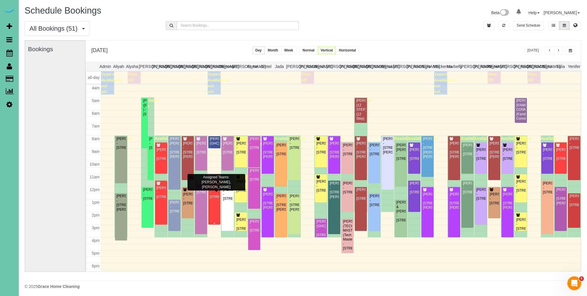
scroll to position [51, 0]
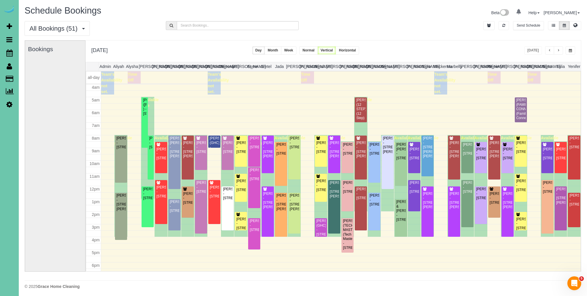
click at [558, 52] on span "button" at bounding box center [558, 50] width 3 height 3
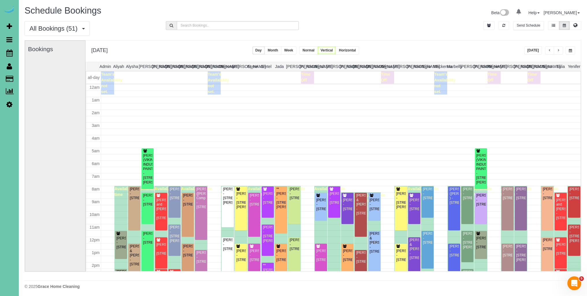
scroll to position [77, 0]
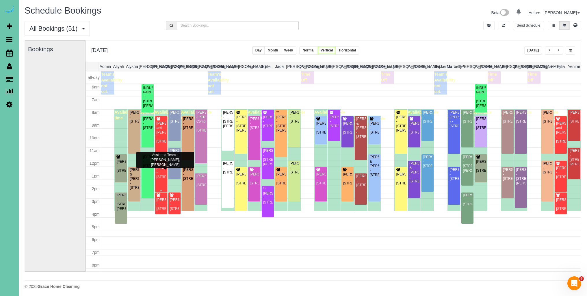
click at [160, 171] on div "Kelly O'hara - 9786 Westchester Drive, Omaha, NE 68114" at bounding box center [161, 172] width 10 height 13
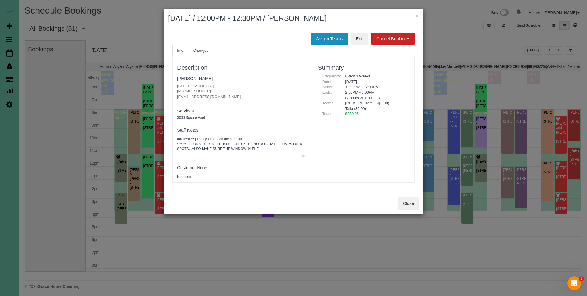
click at [334, 39] on button "Assign Teams" at bounding box center [329, 39] width 37 height 12
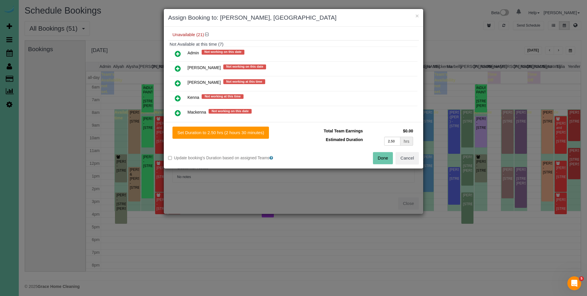
scroll to position [265, 0]
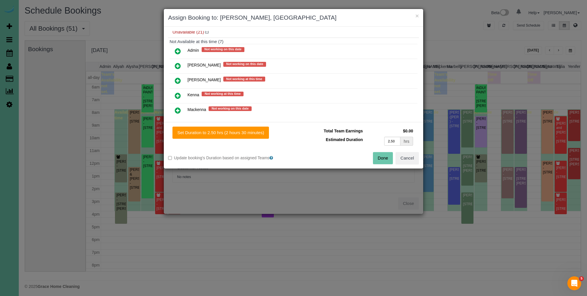
click at [179, 62] on icon at bounding box center [178, 65] width 6 height 7
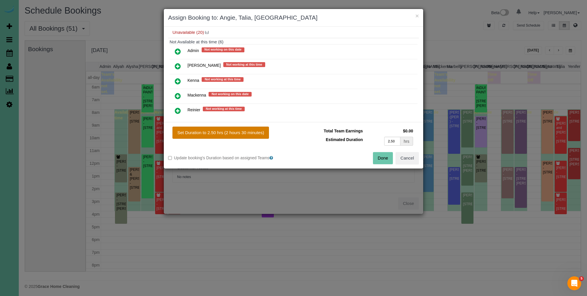
click at [220, 133] on button "Set Duration to 2.50 hrs (2 hours 30 minutes)" at bounding box center [220, 133] width 96 height 12
type input "2.50"
click at [385, 158] on button "Done" at bounding box center [383, 158] width 20 height 12
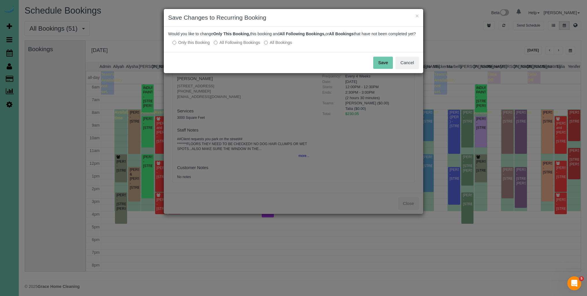
click at [389, 69] on button "Save" at bounding box center [383, 63] width 20 height 12
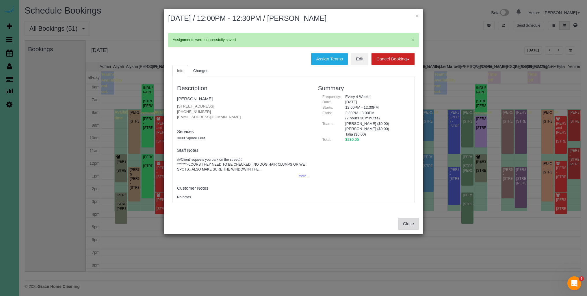
click at [404, 223] on button "Close" at bounding box center [408, 224] width 21 height 12
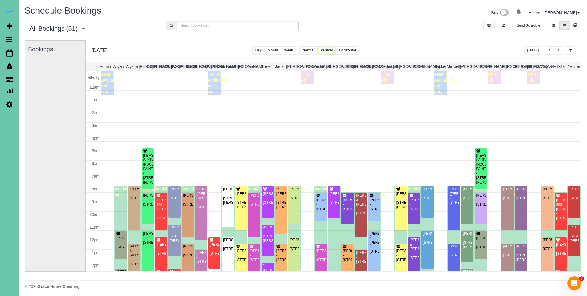
scroll to position [77, 0]
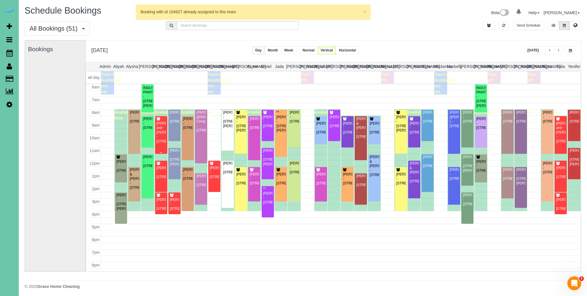
click at [160, 123] on div "Ray and Amy Peltz - 532 South 91st Avenue, Omaha, NE 68114" at bounding box center [161, 132] width 10 height 22
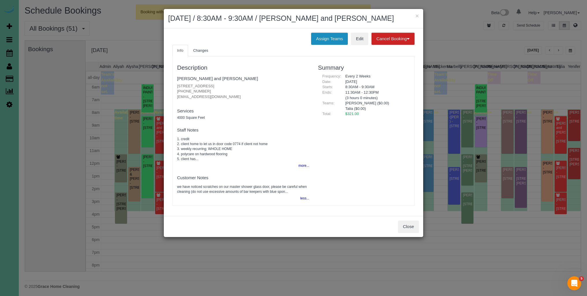
click at [320, 37] on button "Assign Teams" at bounding box center [329, 39] width 37 height 12
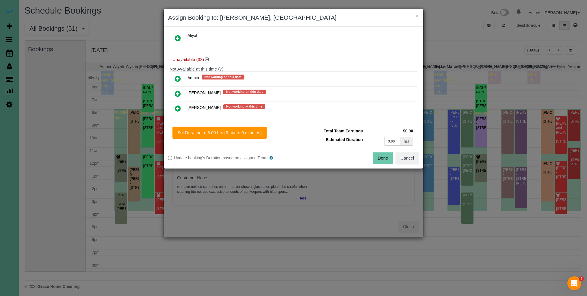
click at [177, 90] on icon at bounding box center [178, 93] width 6 height 7
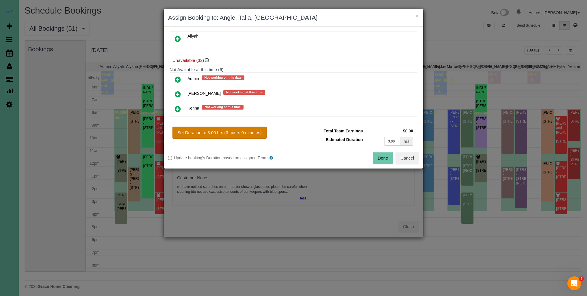
drag, startPoint x: 227, startPoint y: 129, endPoint x: 230, endPoint y: 131, distance: 3.4
click at [227, 129] on button "Set Duration to 3.00 hrs (3 hours 0 minutes)" at bounding box center [219, 133] width 94 height 12
type input "3.00"
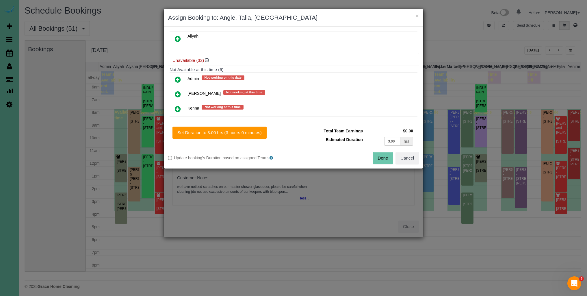
click at [385, 153] on button "Done" at bounding box center [383, 158] width 20 height 12
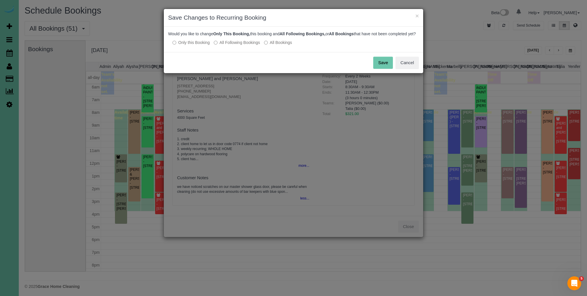
click at [389, 69] on button "Save" at bounding box center [383, 63] width 20 height 12
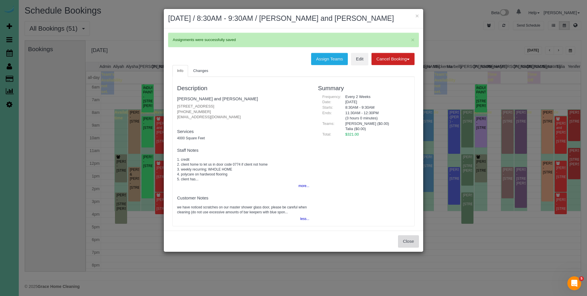
click at [413, 236] on button "Close" at bounding box center [408, 241] width 21 height 12
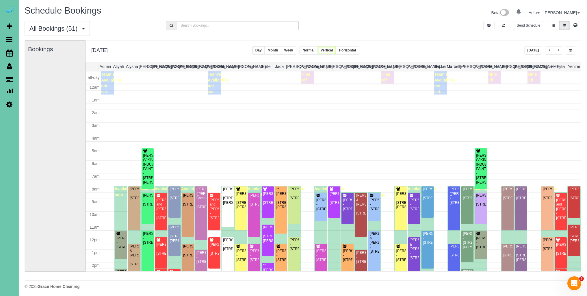
scroll to position [77, 0]
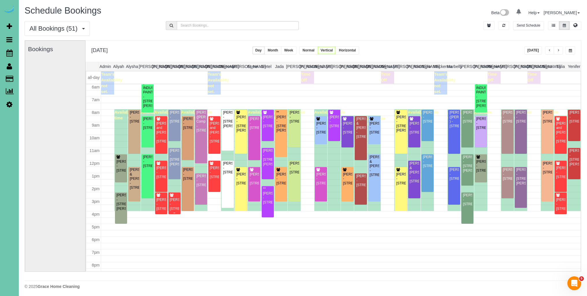
click at [174, 207] on div "Stacey Gilk - 2007 N 53 St, Omaha, NE 68104" at bounding box center [175, 204] width 10 height 13
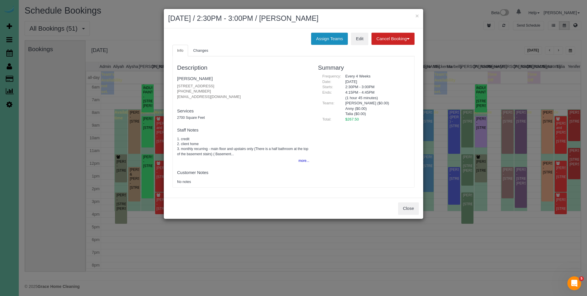
click at [317, 38] on button "Assign Teams" at bounding box center [329, 39] width 37 height 12
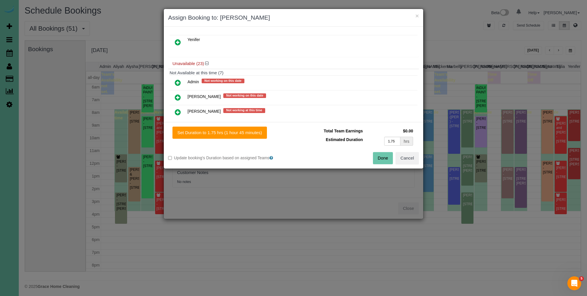
scroll to position [207, 0]
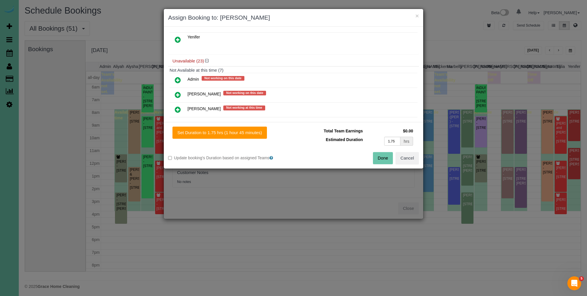
click at [178, 91] on icon at bounding box center [178, 94] width 6 height 7
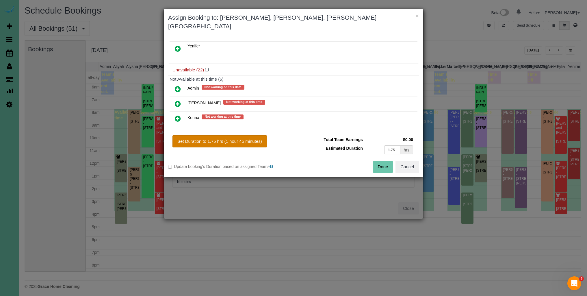
drag, startPoint x: 227, startPoint y: 131, endPoint x: 223, endPoint y: 129, distance: 4.9
click at [227, 135] on button "Set Duration to 1.75 hrs (1 hour 45 minutes)" at bounding box center [219, 141] width 94 height 12
type input "1.75"
click at [389, 161] on button "Done" at bounding box center [383, 167] width 20 height 12
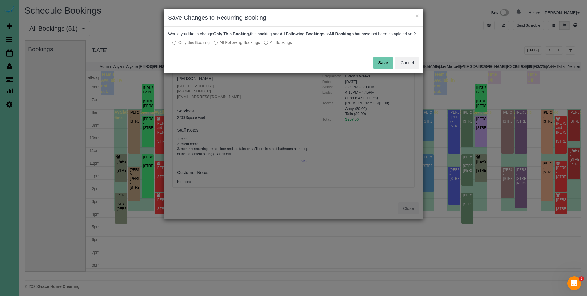
click at [383, 69] on button "Save" at bounding box center [383, 63] width 20 height 12
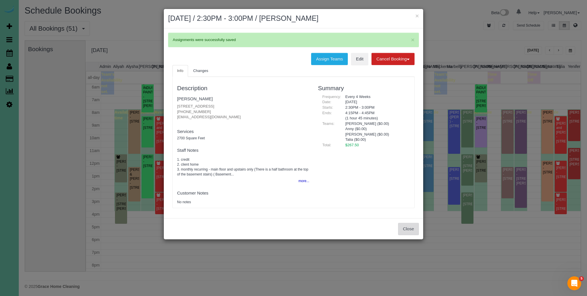
click at [414, 231] on button "Close" at bounding box center [408, 229] width 21 height 12
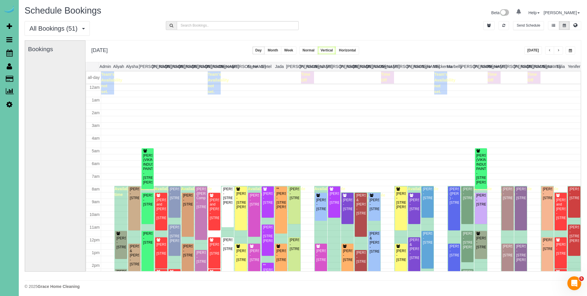
scroll to position [77, 0]
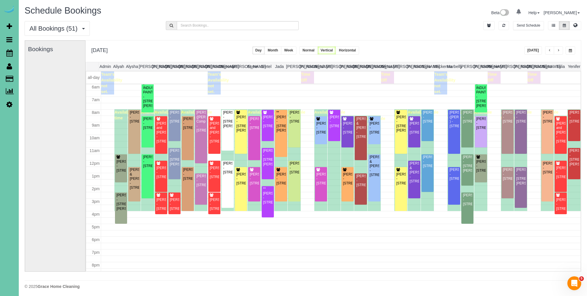
click at [558, 51] on span "button" at bounding box center [558, 50] width 3 height 3
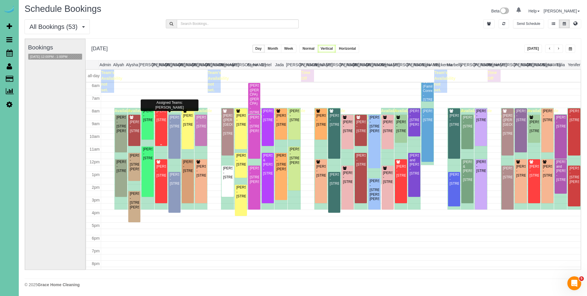
scroll to position [76, 0]
click at [158, 122] on div "Brittney Spellerberg - 12055 Ashwood Dr, Bennington, NE 68007" at bounding box center [161, 115] width 10 height 13
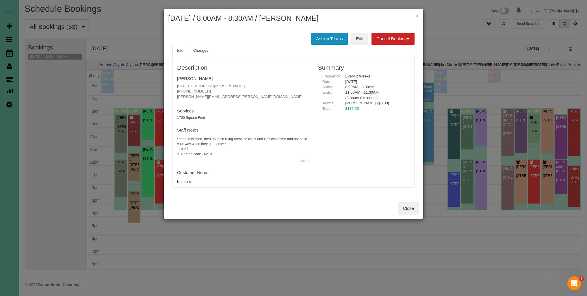
click at [328, 38] on button "Assign Teams" at bounding box center [329, 39] width 37 height 12
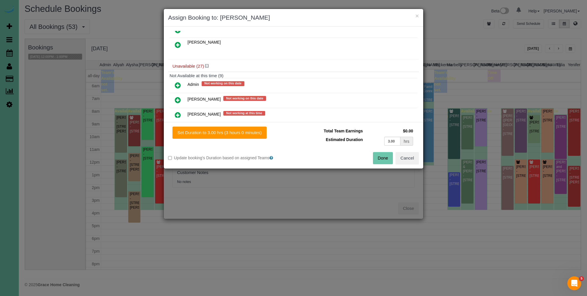
scroll to position [144, 0]
click at [179, 95] on icon at bounding box center [178, 98] width 6 height 7
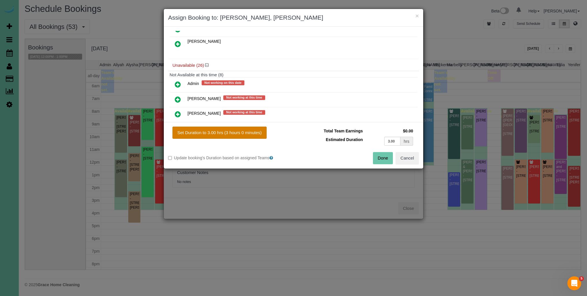
click at [226, 134] on button "Set Duration to 3.00 hrs (3 hours 0 minutes)" at bounding box center [219, 133] width 94 height 12
type input "3.00"
drag, startPoint x: 221, startPoint y: 133, endPoint x: 261, endPoint y: 135, distance: 40.5
click at [223, 133] on button "Set Duration to 3.00 hrs (3 hours 0 minutes)" at bounding box center [219, 133] width 94 height 12
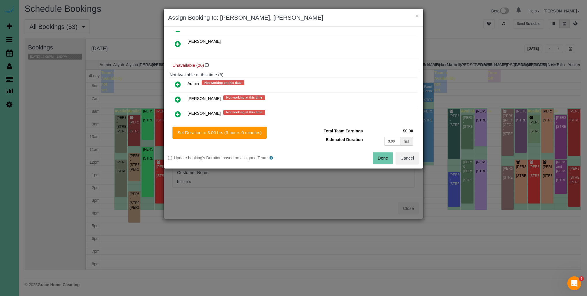
click at [386, 159] on button "Done" at bounding box center [383, 158] width 20 height 12
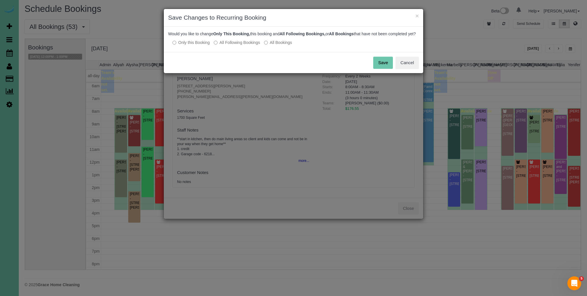
click at [381, 69] on button "Save" at bounding box center [383, 63] width 20 height 12
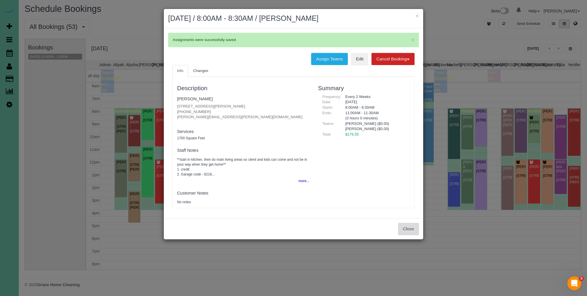
click at [410, 227] on button "Close" at bounding box center [408, 229] width 21 height 12
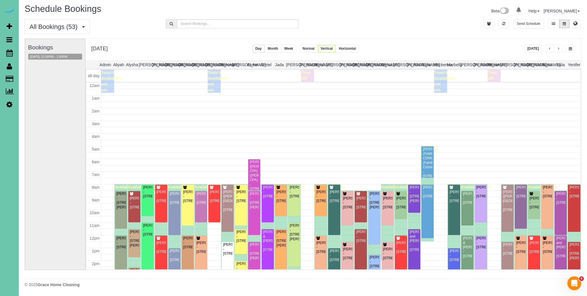
scroll to position [76, 0]
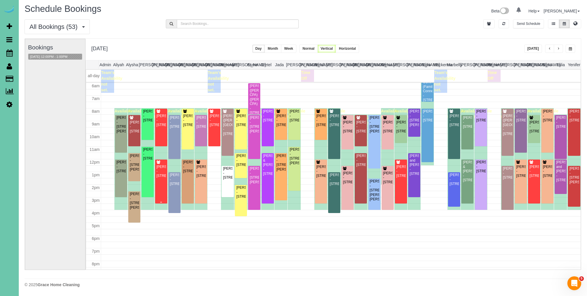
click at [161, 169] on div "Ashley Heikes - 7410 N 169th Street, Bennington, NE 68007" at bounding box center [161, 171] width 10 height 13
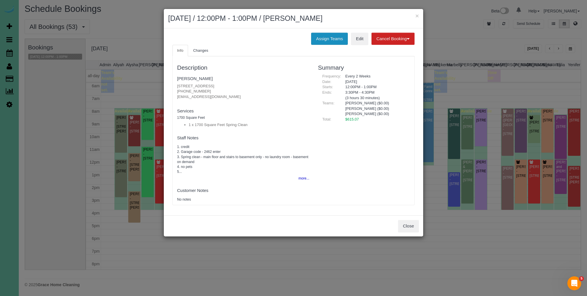
click at [336, 39] on button "Assign Teams" at bounding box center [329, 39] width 37 height 12
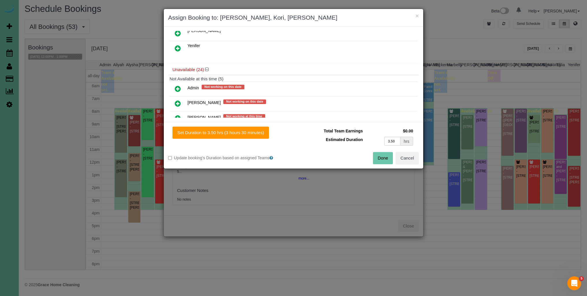
scroll to position [188, 0]
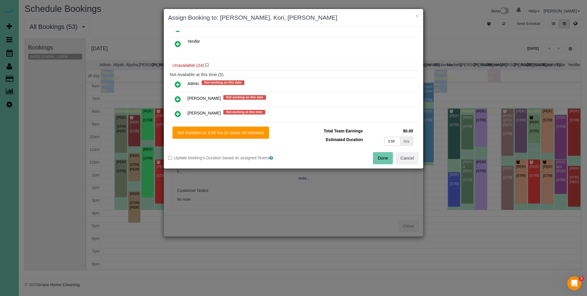
drag, startPoint x: 179, startPoint y: 94, endPoint x: 182, endPoint y: 94, distance: 3.5
click at [179, 96] on icon at bounding box center [178, 99] width 6 height 7
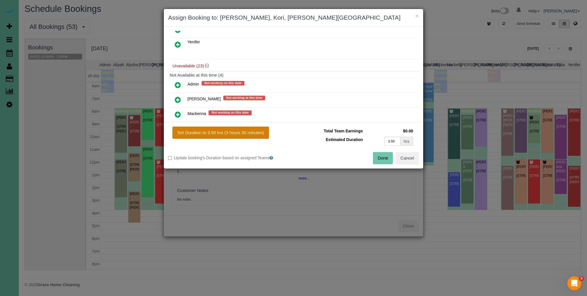
click at [252, 128] on button "Set Duration to 3.50 hrs (3 hours 30 minutes)" at bounding box center [220, 133] width 96 height 12
type input "3.50"
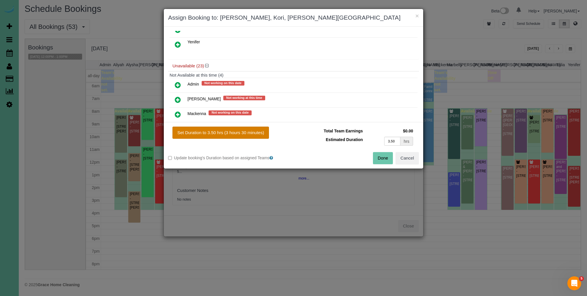
click at [252, 133] on button "Set Duration to 3.50 hrs (3 hours 30 minutes)" at bounding box center [220, 133] width 96 height 12
click at [385, 158] on button "Done" at bounding box center [383, 158] width 20 height 12
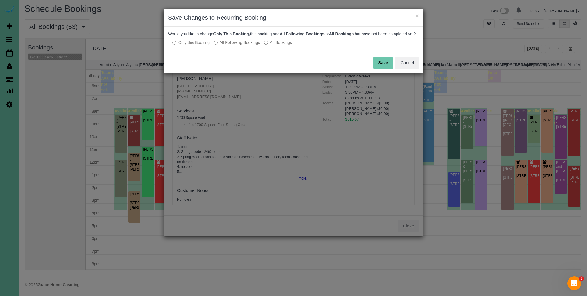
click at [381, 66] on button "Save" at bounding box center [383, 63] width 20 height 12
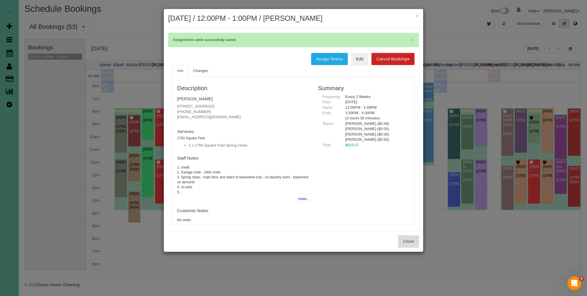
click at [414, 243] on button "Close" at bounding box center [408, 241] width 21 height 12
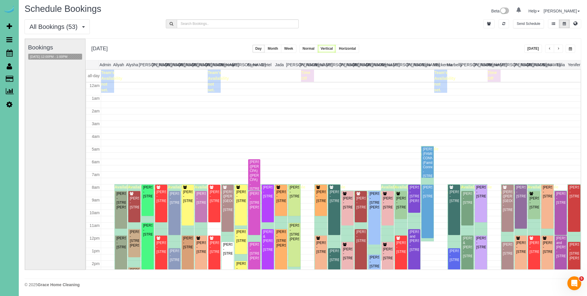
scroll to position [76, 0]
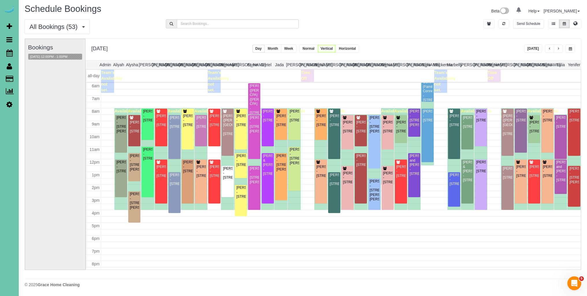
click at [560, 49] on span "button" at bounding box center [558, 48] width 3 height 3
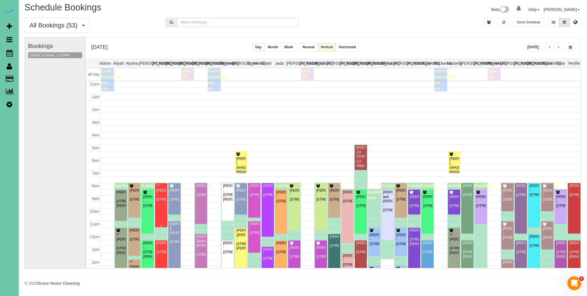
scroll to position [77, 0]
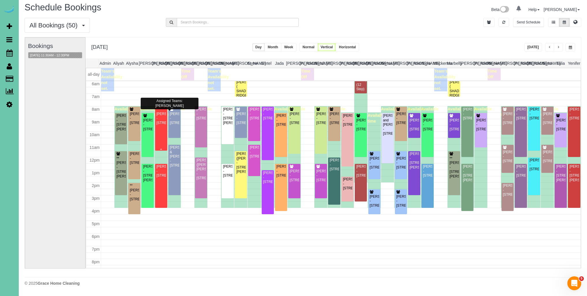
click at [165, 125] on div "**Maryann Duffy - 1722 S 109th Street, Omaha, NE 68144" at bounding box center [161, 116] width 10 height 18
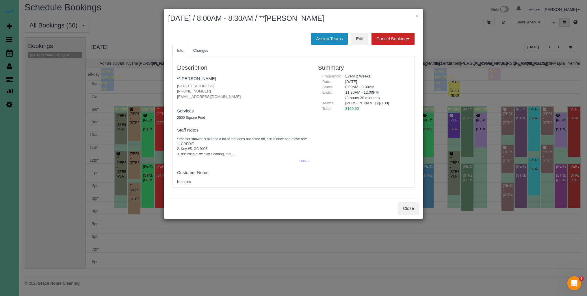
click at [322, 38] on button "Assign Teams" at bounding box center [329, 39] width 37 height 12
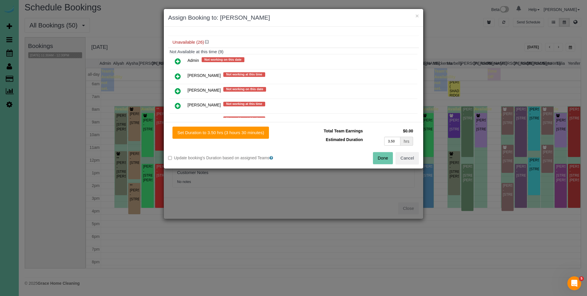
click at [179, 88] on icon at bounding box center [178, 91] width 6 height 7
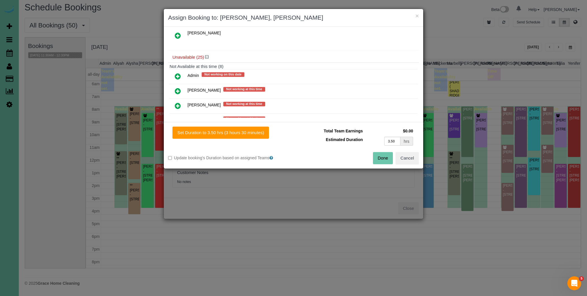
scroll to position [196, 0]
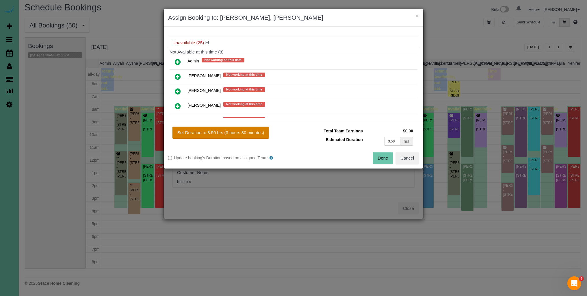
click at [213, 135] on button "Set Duration to 3.50 hrs (3 hours 30 minutes)" at bounding box center [220, 133] width 96 height 12
type input "3.50"
click at [387, 156] on button "Done" at bounding box center [383, 158] width 20 height 12
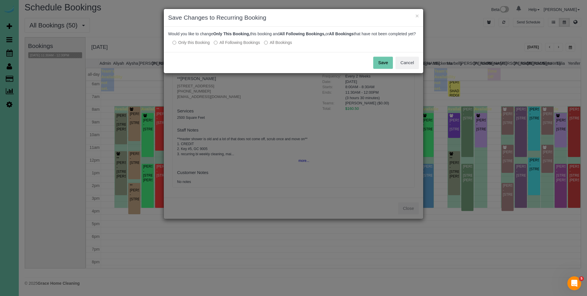
click at [383, 69] on button "Save" at bounding box center [383, 63] width 20 height 12
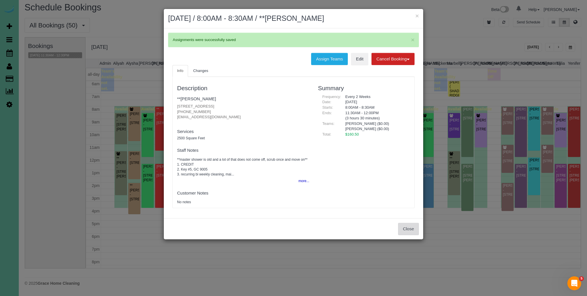
click at [415, 232] on button "Close" at bounding box center [408, 229] width 21 height 12
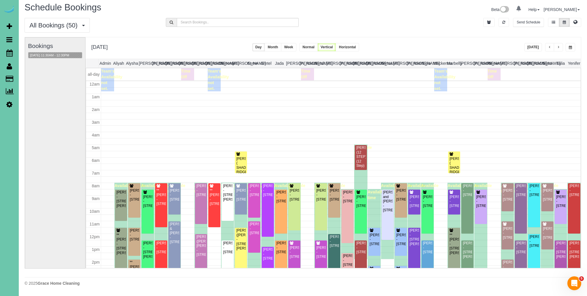
scroll to position [77, 0]
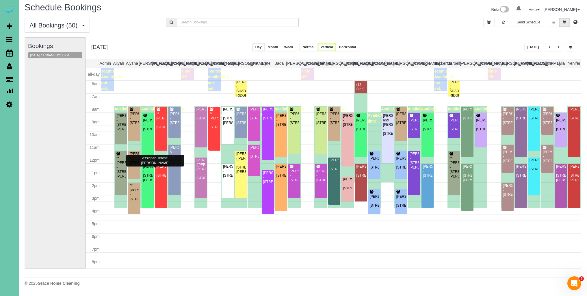
click at [161, 178] on div "Lois Erickson - 708 Fall Creek Road, Papillion, NE 68133" at bounding box center [161, 170] width 10 height 13
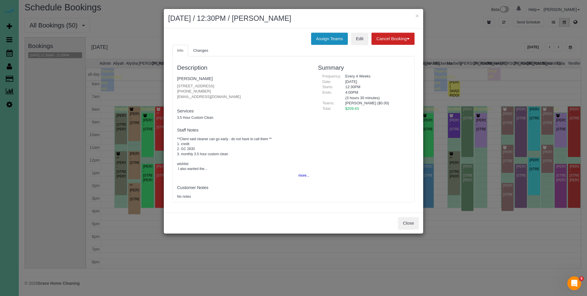
click at [331, 36] on button "Assign Teams" at bounding box center [329, 39] width 37 height 12
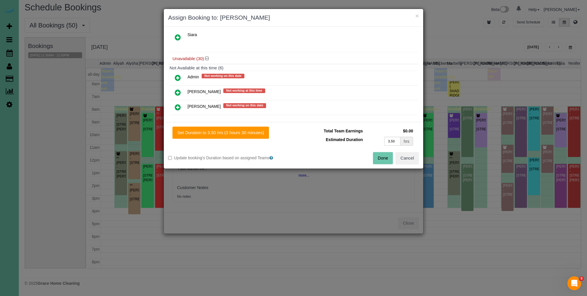
scroll to position [106, 0]
click at [178, 103] on icon at bounding box center [178, 106] width 6 height 7
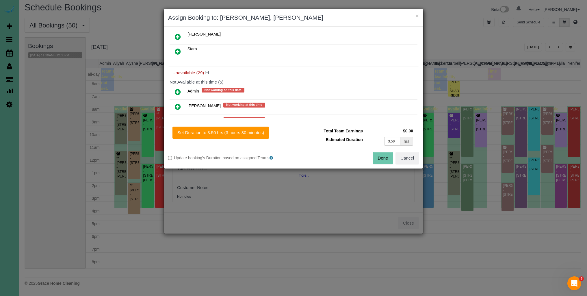
scroll to position [121, 0]
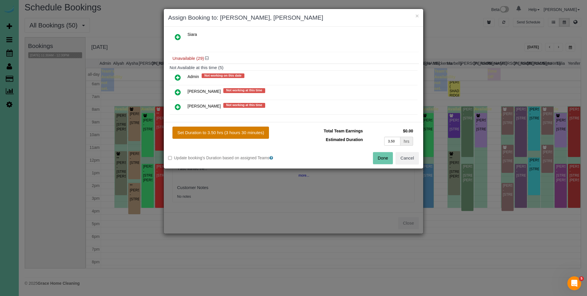
click at [189, 130] on button "Set Duration to 3.50 hrs (3 hours 30 minutes)" at bounding box center [220, 133] width 96 height 12
type input "3.50"
drag, startPoint x: 382, startPoint y: 158, endPoint x: 376, endPoint y: 156, distance: 5.4
click at [382, 158] on button "Done" at bounding box center [383, 158] width 20 height 12
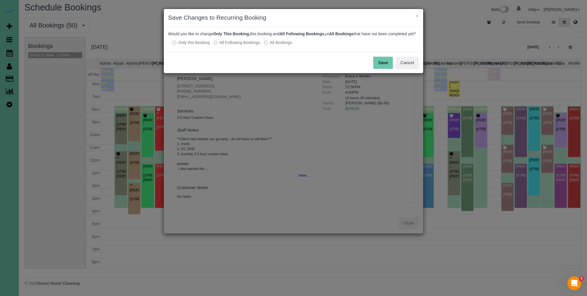
click at [383, 68] on button "Save" at bounding box center [383, 63] width 20 height 12
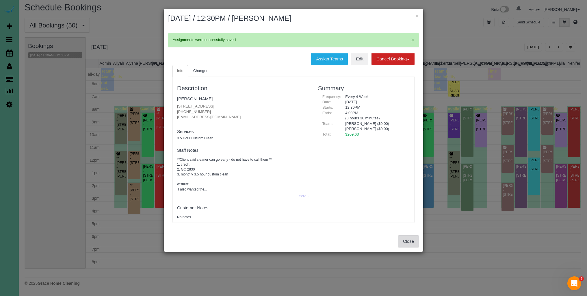
click at [411, 243] on button "Close" at bounding box center [408, 241] width 21 height 12
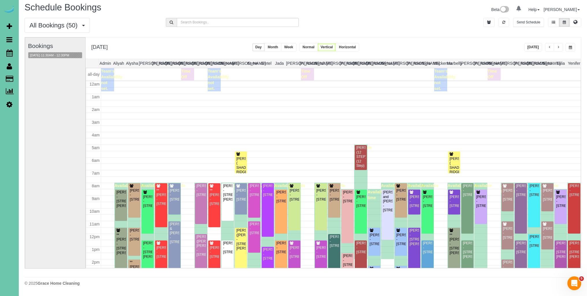
scroll to position [77, 0]
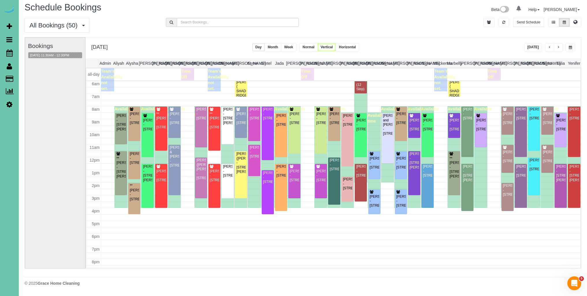
click at [558, 47] on span "button" at bounding box center [558, 47] width 3 height 3
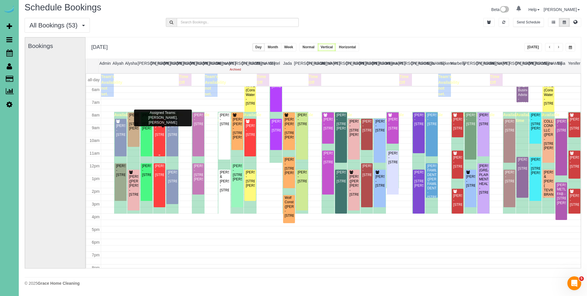
click at [160, 126] on div "John Snodgrass - 1833 S 107th St, Omaha, NE 68124" at bounding box center [160, 130] width 10 height 13
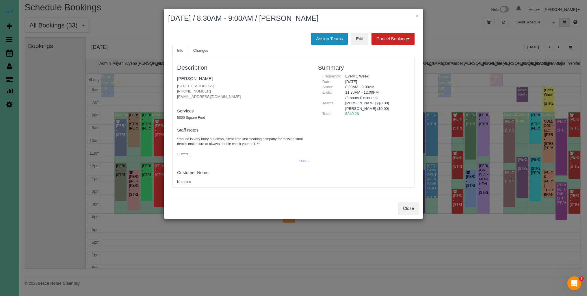
click at [326, 40] on button "Assign Teams" at bounding box center [329, 39] width 37 height 12
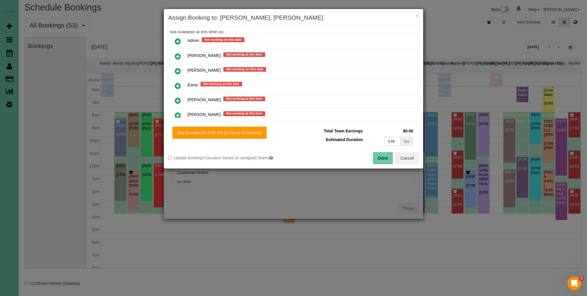
click at [179, 69] on icon at bounding box center [178, 71] width 6 height 7
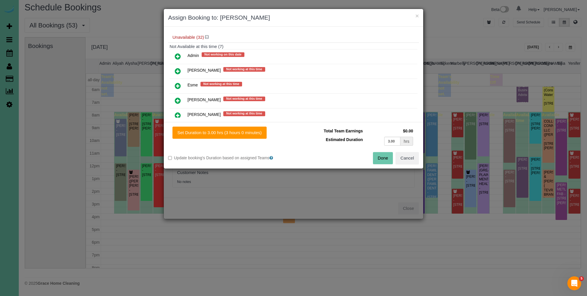
scroll to position [112, 0]
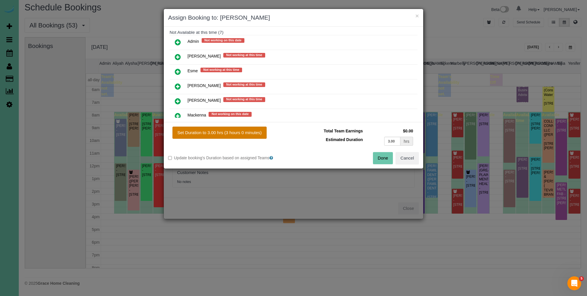
click at [220, 134] on button "Set Duration to 3.00 hrs (3 hours 0 minutes)" at bounding box center [219, 133] width 94 height 12
type input "3.00"
click at [380, 153] on button "Done" at bounding box center [383, 158] width 20 height 12
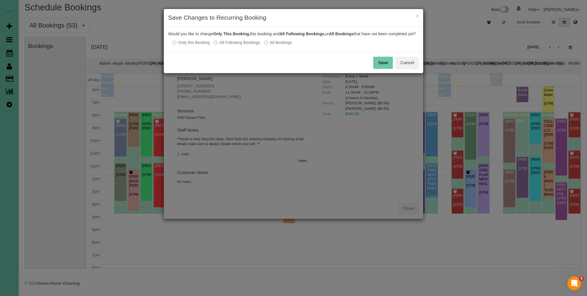
click at [389, 69] on button "Save" at bounding box center [383, 63] width 20 height 12
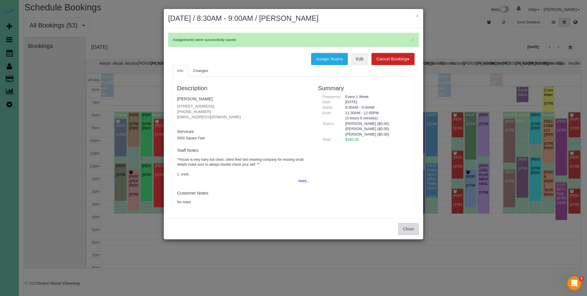
click at [408, 225] on button "Close" at bounding box center [408, 229] width 21 height 12
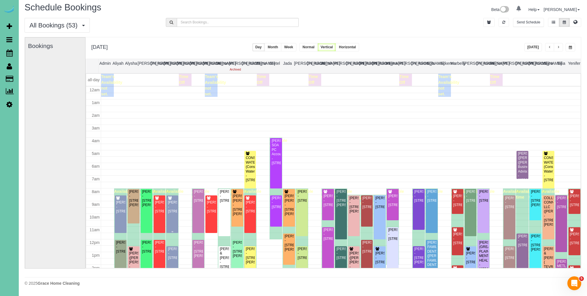
scroll to position [77, 0]
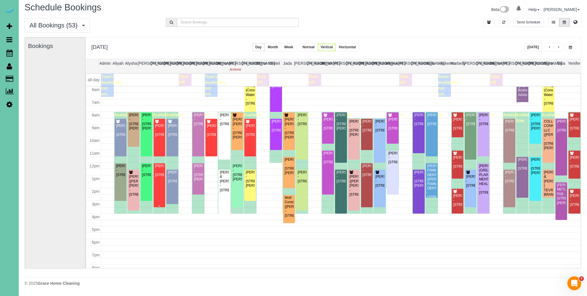
click at [159, 171] on div "Carrie Smith - 3737 Farnam St #913, Omaha, NE 68131" at bounding box center [160, 170] width 10 height 13
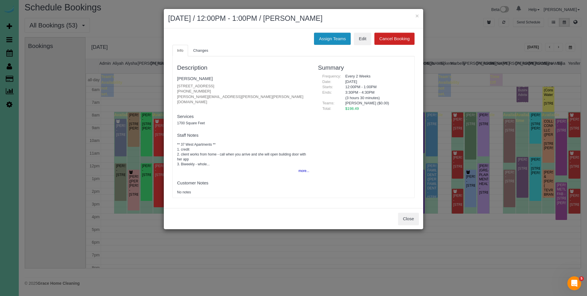
click at [333, 35] on button "Assign Teams" at bounding box center [332, 39] width 37 height 12
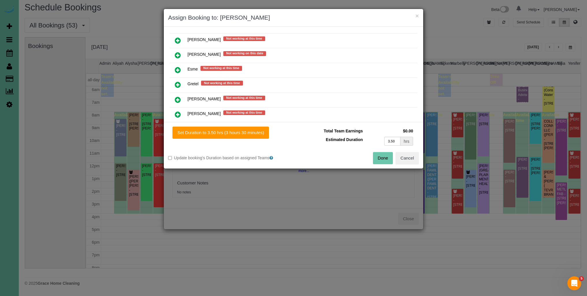
click at [179, 52] on icon at bounding box center [178, 55] width 6 height 7
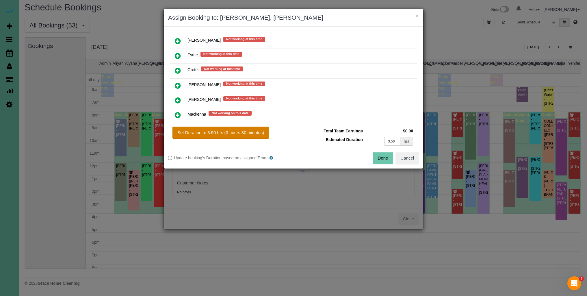
click at [232, 135] on button "Set Duration to 3.50 hrs (3 hours 30 minutes)" at bounding box center [220, 133] width 96 height 12
type input "3.50"
click at [384, 161] on button "Done" at bounding box center [383, 158] width 20 height 12
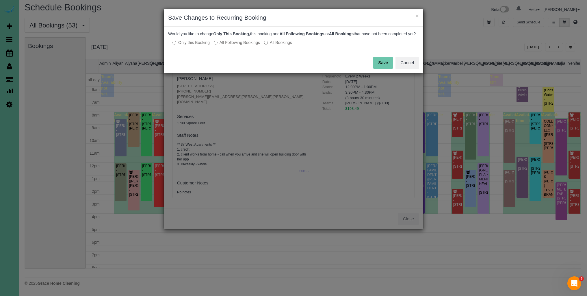
click at [385, 67] on button "Save" at bounding box center [383, 63] width 20 height 12
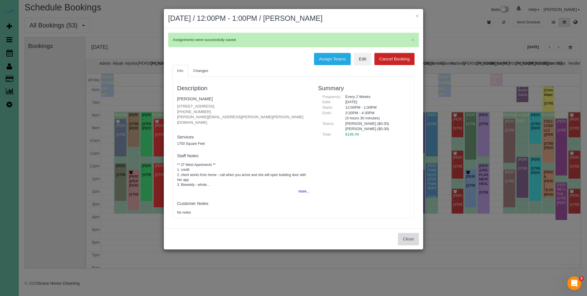
click at [407, 236] on button "Close" at bounding box center [408, 239] width 21 height 12
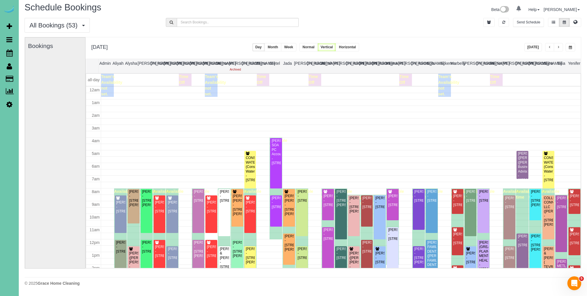
scroll to position [77, 0]
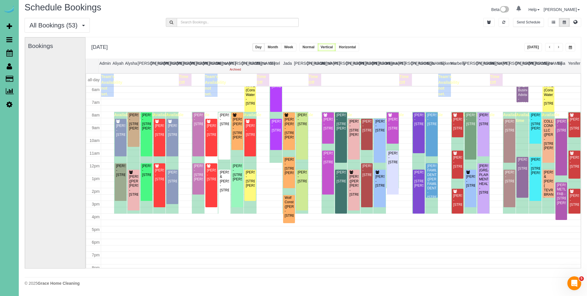
click at [536, 48] on button "Today" at bounding box center [533, 47] width 18 height 8
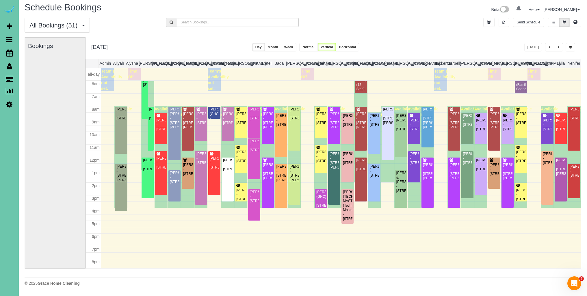
click at [560, 47] on button "button" at bounding box center [558, 47] width 9 height 8
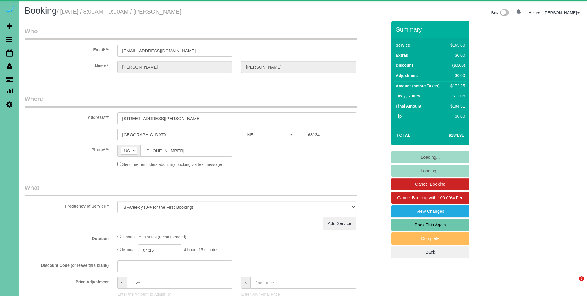
select select "NE"
select select "object:856"
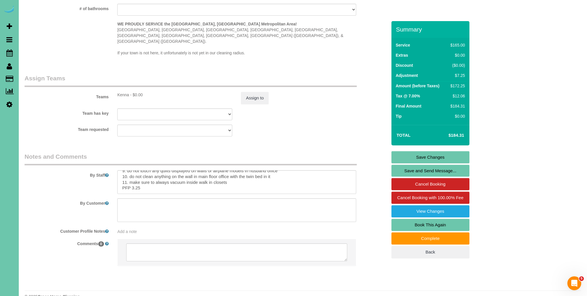
scroll to position [54, 0]
click at [232, 176] on textarea at bounding box center [236, 182] width 239 height 24
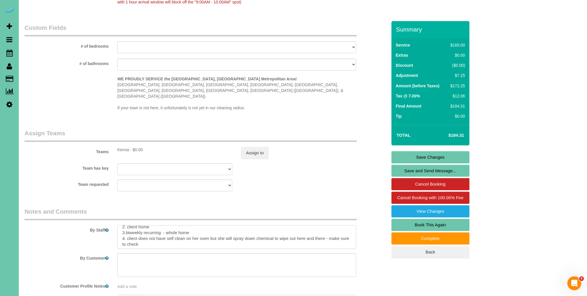
scroll to position [0, 0]
click at [121, 225] on textarea at bounding box center [236, 237] width 239 height 24
type textarea "*Get inside of fridge* 1. credit 2. client home 3.biweekly recurring - whole ho…"
click at [430, 158] on link "Save Changes" at bounding box center [430, 157] width 78 height 12
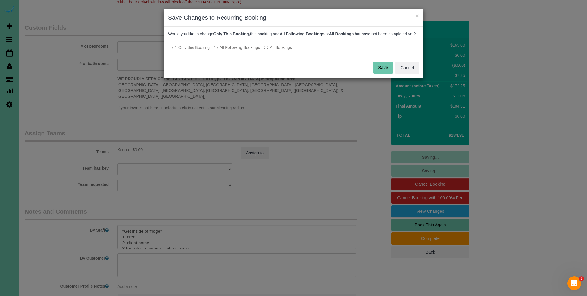
click at [382, 72] on button "Save" at bounding box center [383, 68] width 20 height 12
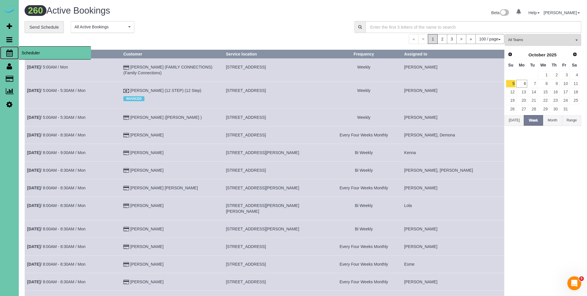
click at [9, 53] on icon at bounding box center [9, 52] width 6 height 7
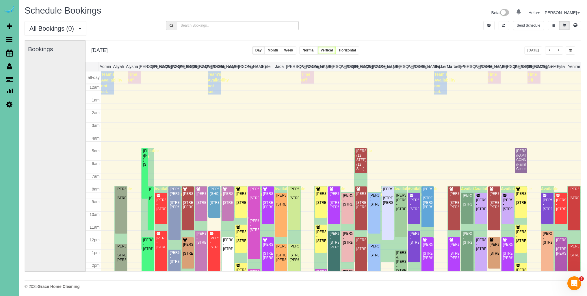
scroll to position [77, 0]
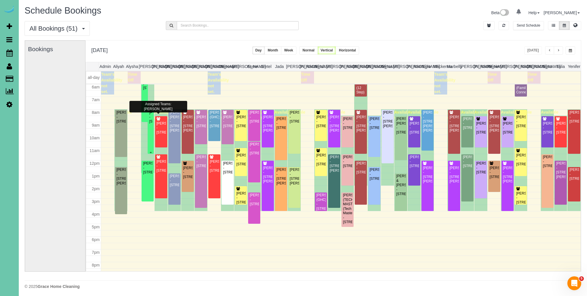
click at [150, 124] on div "Laura Krueger - 18412 Merion Drive, Omaha, NE 68136" at bounding box center [151, 116] width 4 height 13
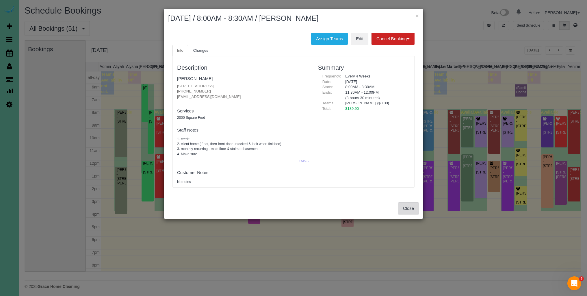
drag, startPoint x: 414, startPoint y: 211, endPoint x: 410, endPoint y: 211, distance: 3.8
click at [411, 211] on button "Close" at bounding box center [408, 208] width 21 height 12
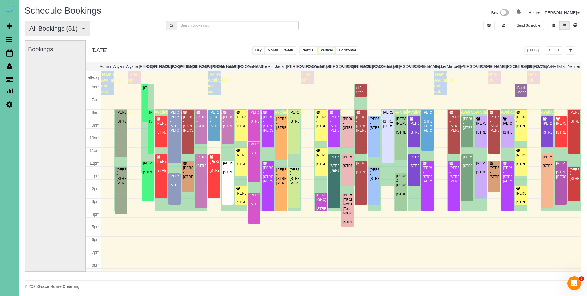
click at [69, 27] on span "All Bookings (51)" at bounding box center [54, 28] width 51 height 7
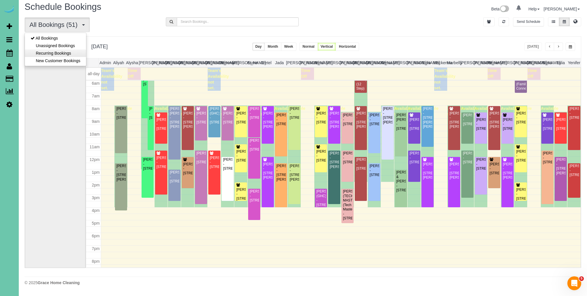
scroll to position [4, 0]
click at [65, 55] on link "Recurring Bookings" at bounding box center [55, 53] width 61 height 8
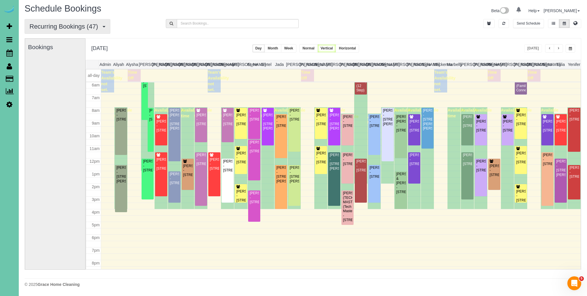
scroll to position [2, 0]
click at [40, 22] on button "Recurring Bookings (47)" at bounding box center [68, 26] width 86 height 15
click at [42, 38] on link "All Bookings" at bounding box center [55, 40] width 61 height 8
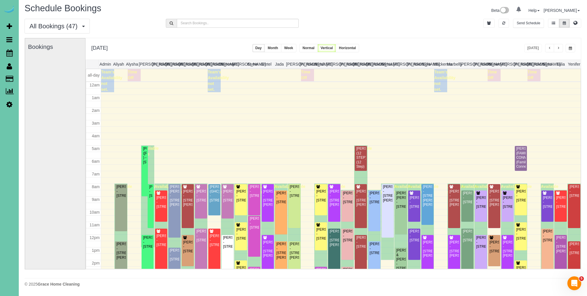
scroll to position [77, 0]
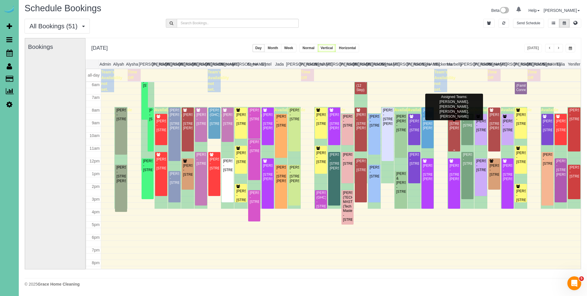
click at [454, 131] on div "Shaina Hardesty - 15811 Burt St, Omaha, NE 68118" at bounding box center [454, 122] width 10 height 18
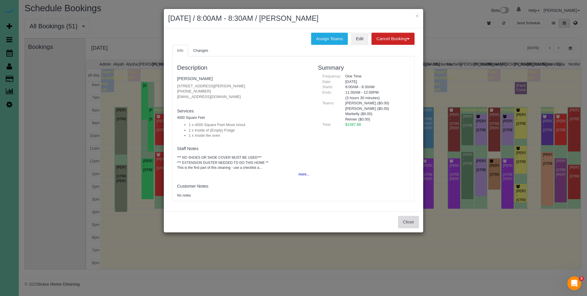
click at [404, 226] on button "Close" at bounding box center [408, 222] width 21 height 12
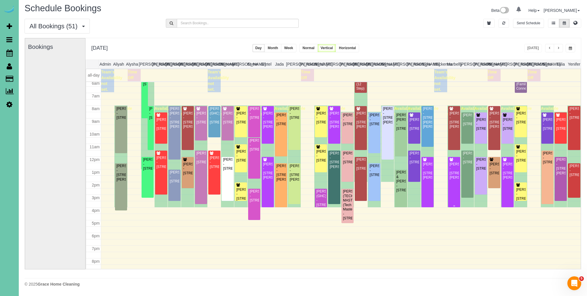
click at [456, 180] on div "Shaina Hardesty - 15811 Burt St, Omaha, NE 68118" at bounding box center [454, 171] width 10 height 18
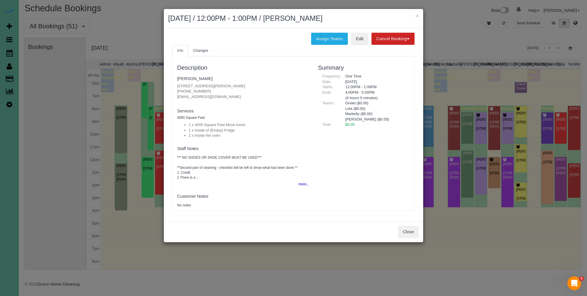
scroll to position [77, 0]
click at [409, 237] on button "Close" at bounding box center [408, 232] width 21 height 12
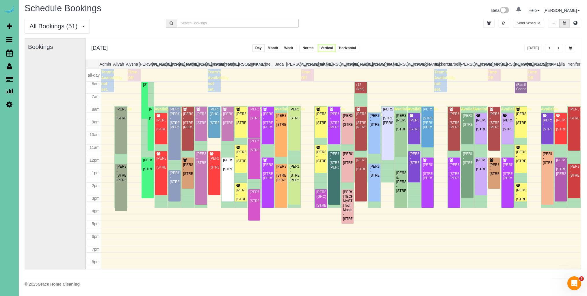
scroll to position [74, 0]
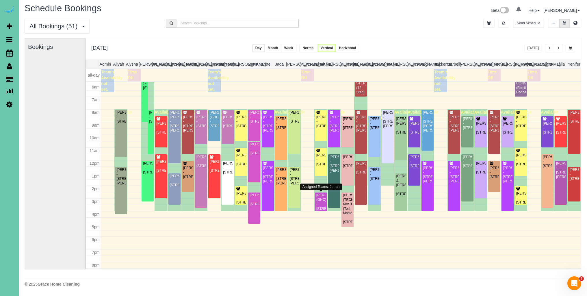
click at [320, 196] on div "KEVIN SMITH (GHC) - 5064 S 107th Street, Omaha, NE 68127" at bounding box center [321, 202] width 10 height 18
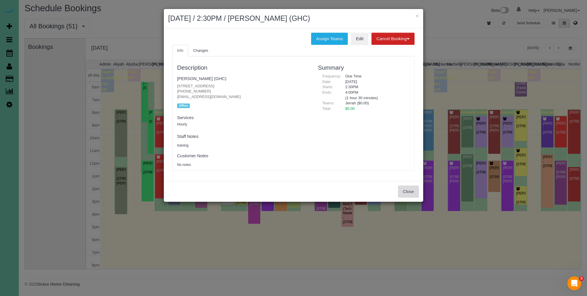
click at [409, 191] on button "Close" at bounding box center [408, 191] width 21 height 12
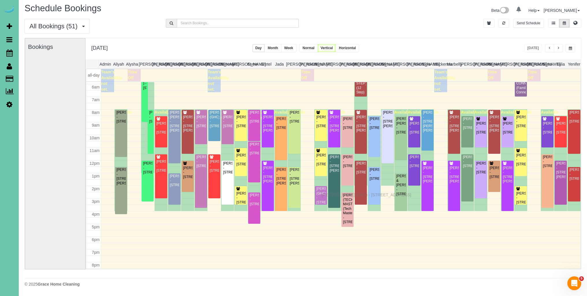
drag, startPoint x: 322, startPoint y: 203, endPoint x: 323, endPoint y: 194, distance: 8.7
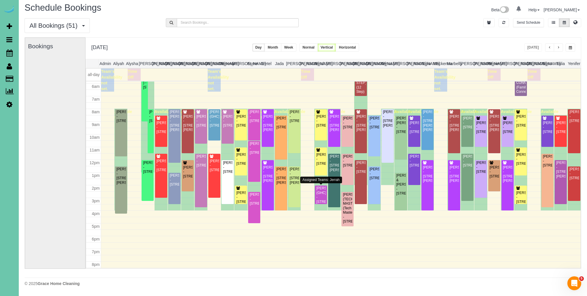
scroll to position [3, 0]
click at [336, 255] on td at bounding box center [341, 258] width 480 height 6
click at [350, 213] on div "DAYNE BURESCH (TECH MASTERS) (Tech Masters) - 5060 S 107th St, Omaha, NE 68127" at bounding box center [348, 207] width 10 height 31
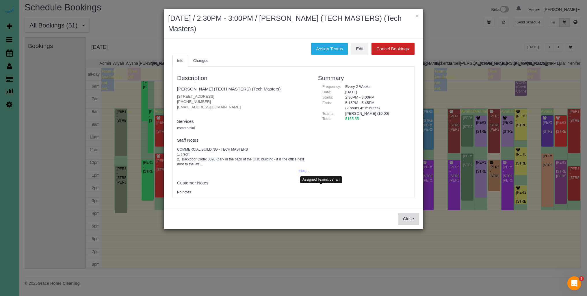
click at [413, 222] on button "Close" at bounding box center [408, 219] width 21 height 12
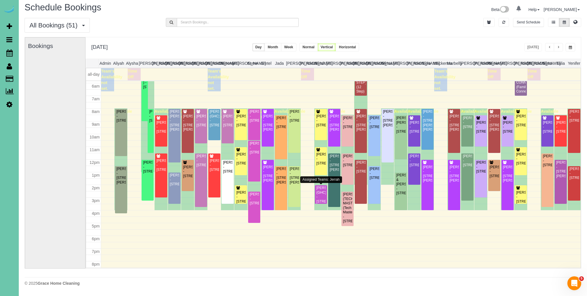
scroll to position [5, 0]
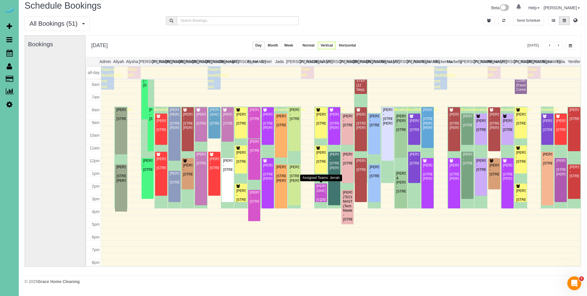
click at [321, 190] on div "KEVIN SMITH (GHC) - 5064 S 107th Street, Omaha, NE 68127" at bounding box center [321, 193] width 10 height 18
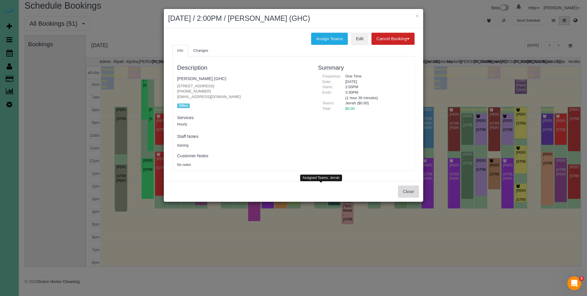
click at [412, 194] on button "Close" at bounding box center [408, 191] width 21 height 12
